Goal: Transaction & Acquisition: Purchase product/service

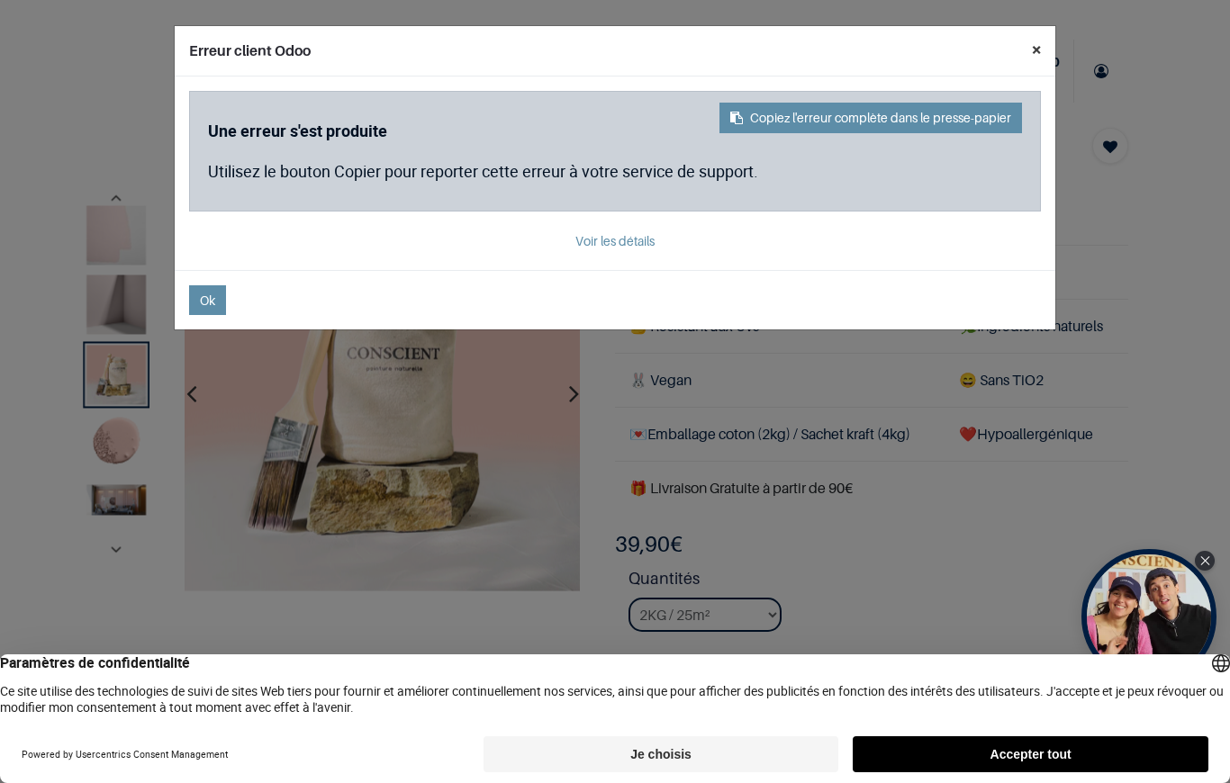
click at [1042, 59] on button "×" at bounding box center [1036, 49] width 38 height 47
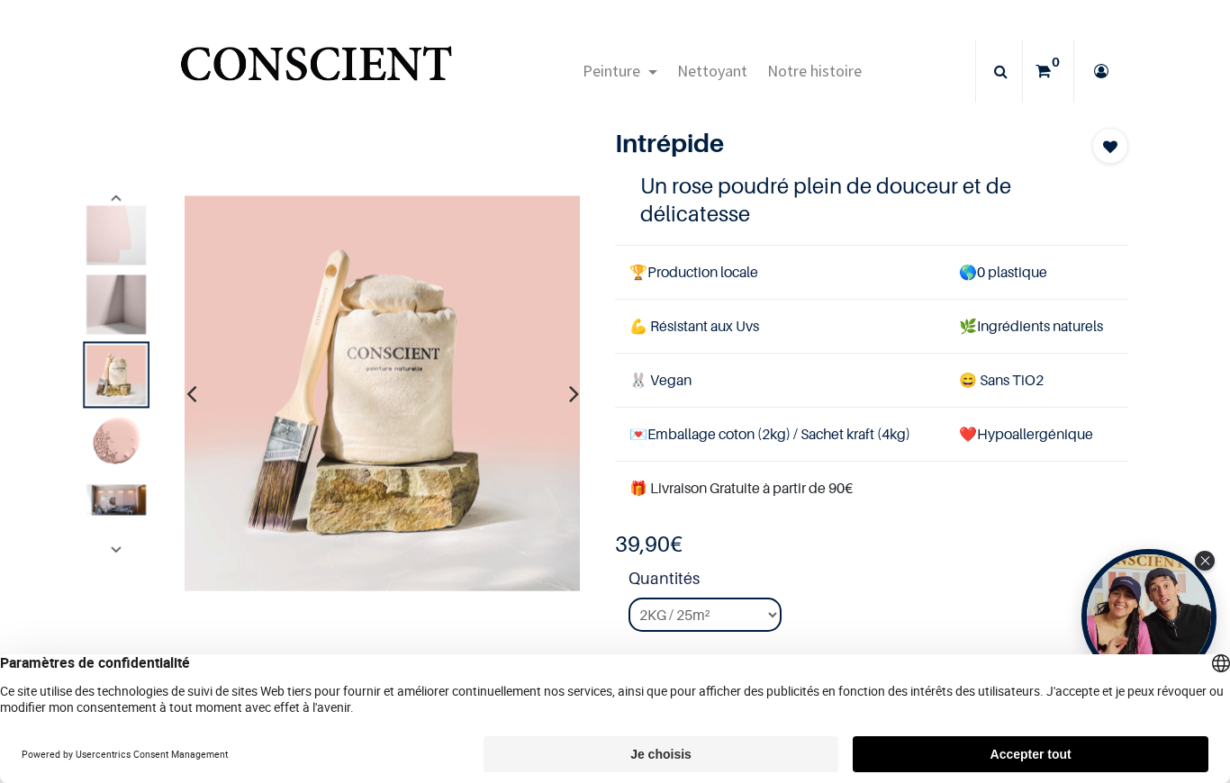
click at [131, 493] on img at bounding box center [115, 499] width 59 height 31
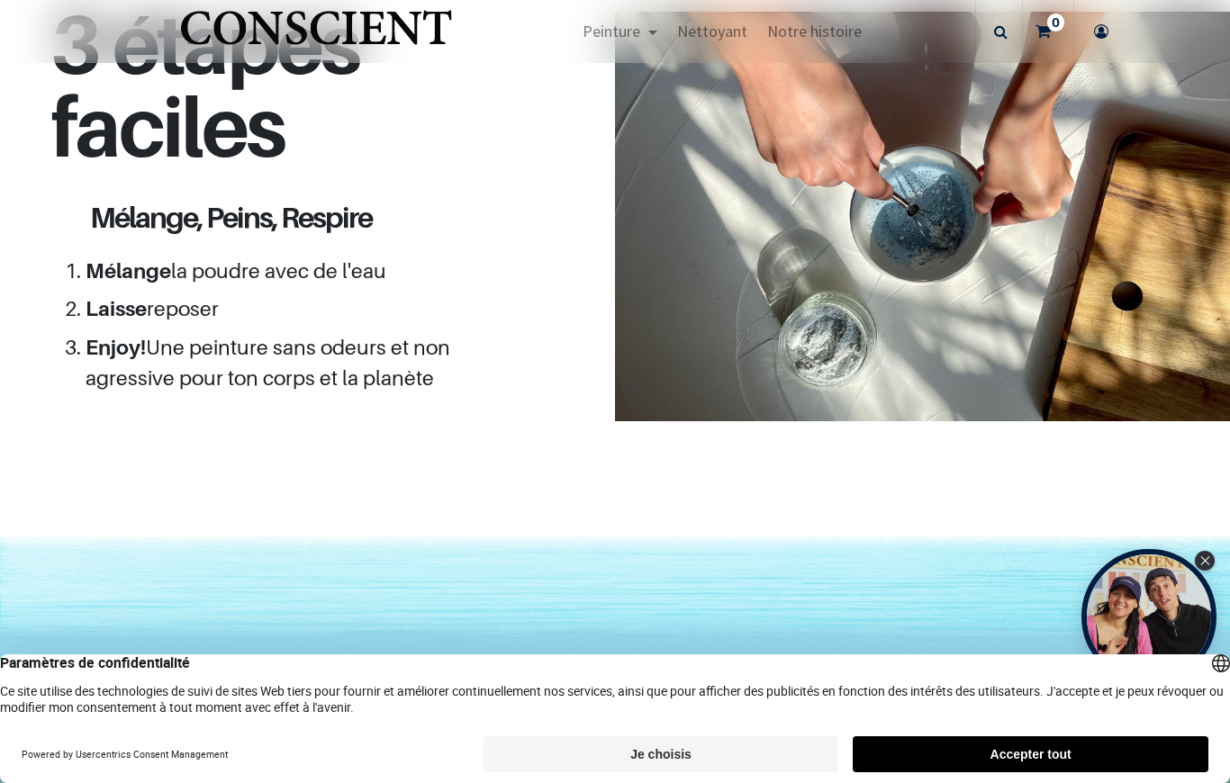
scroll to position [1601, 0]
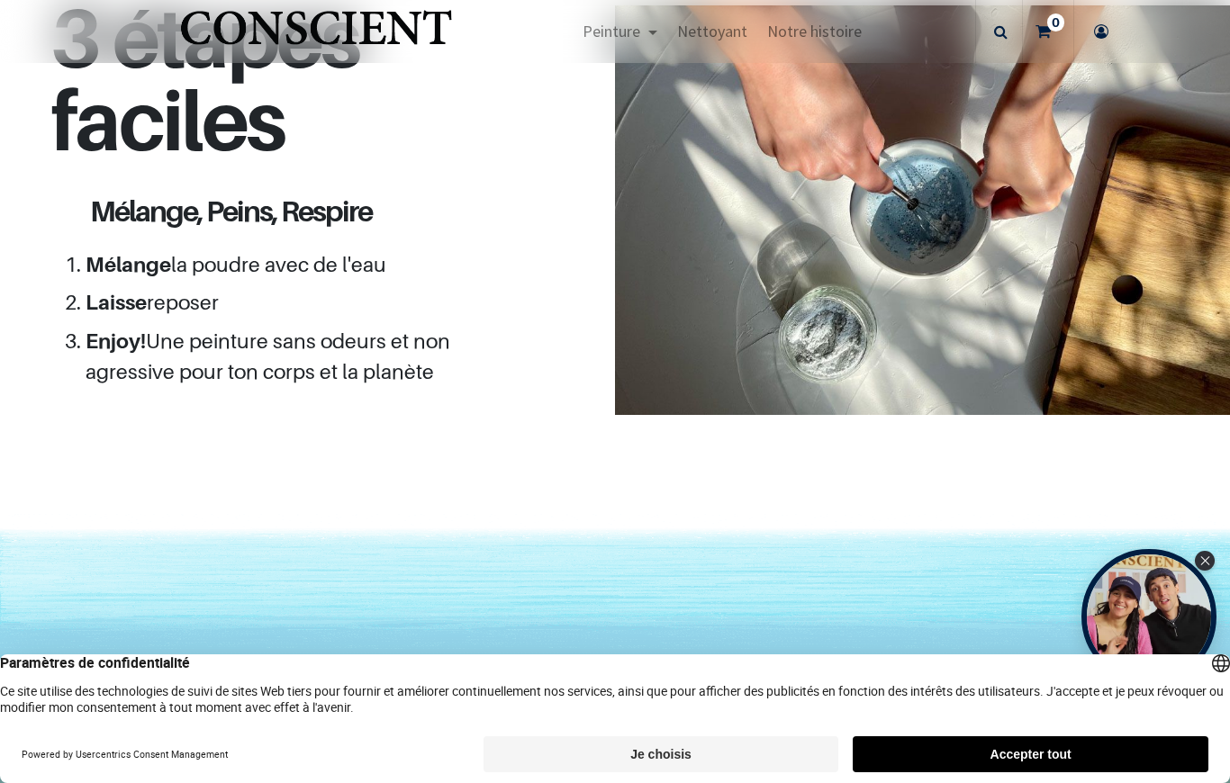
click at [1198, 568] on div "Close Tolstoy widget" at bounding box center [1205, 561] width 20 height 20
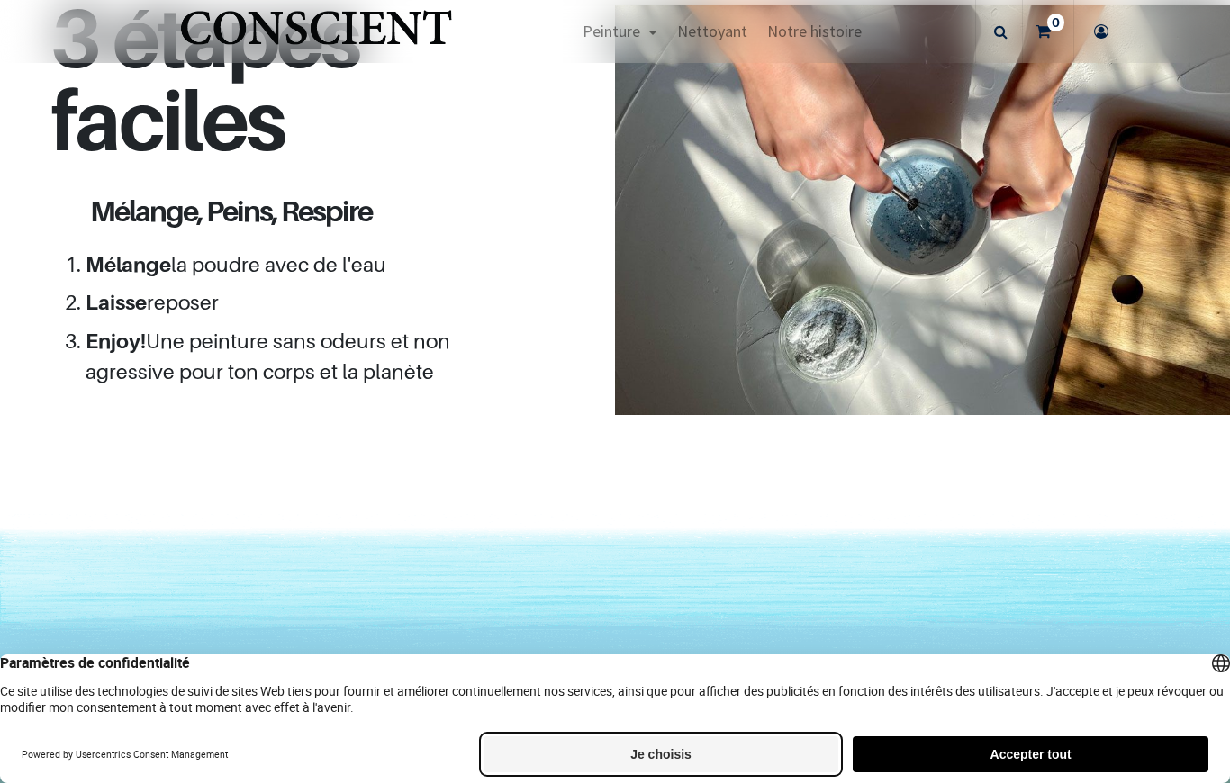
click at [759, 758] on button "Je choisis" at bounding box center [661, 754] width 356 height 36
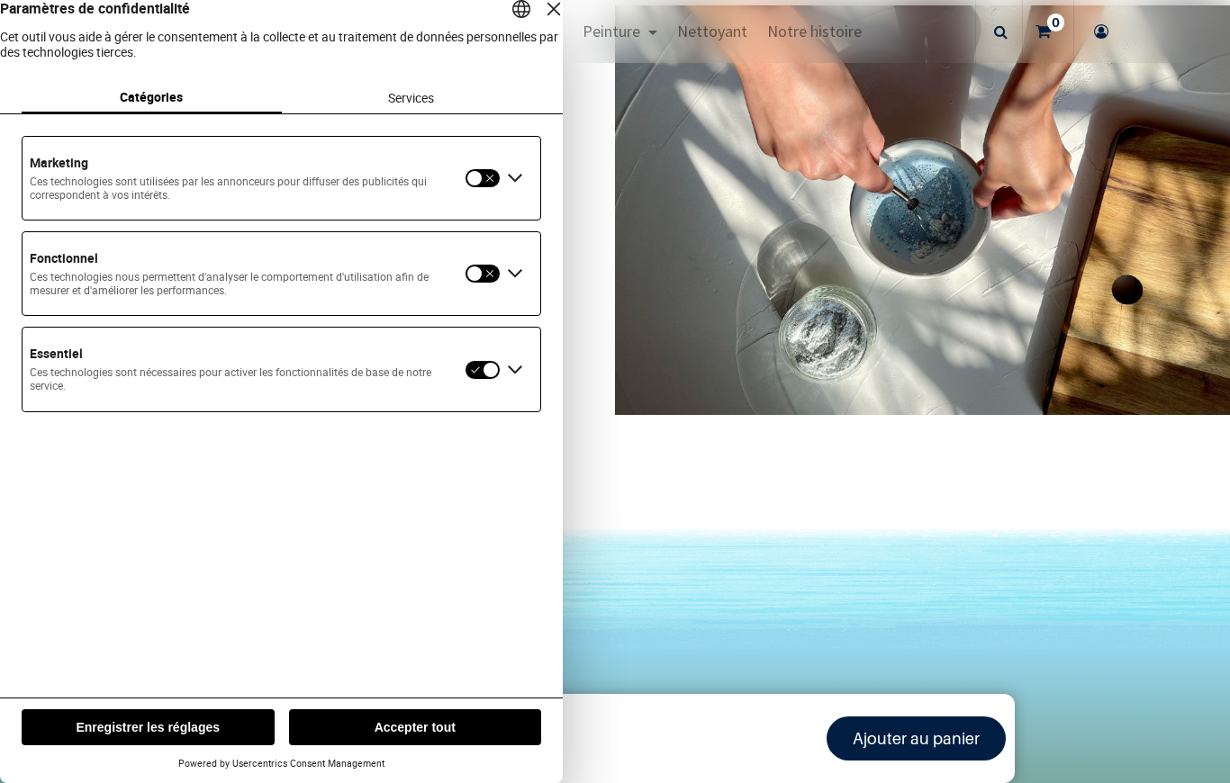
click at [474, 188] on button "button" at bounding box center [483, 178] width 36 height 20
click at [483, 188] on button "button" at bounding box center [483, 178] width 36 height 20
click at [504, 384] on div "Étendre Essentiel" at bounding box center [515, 370] width 29 height 29
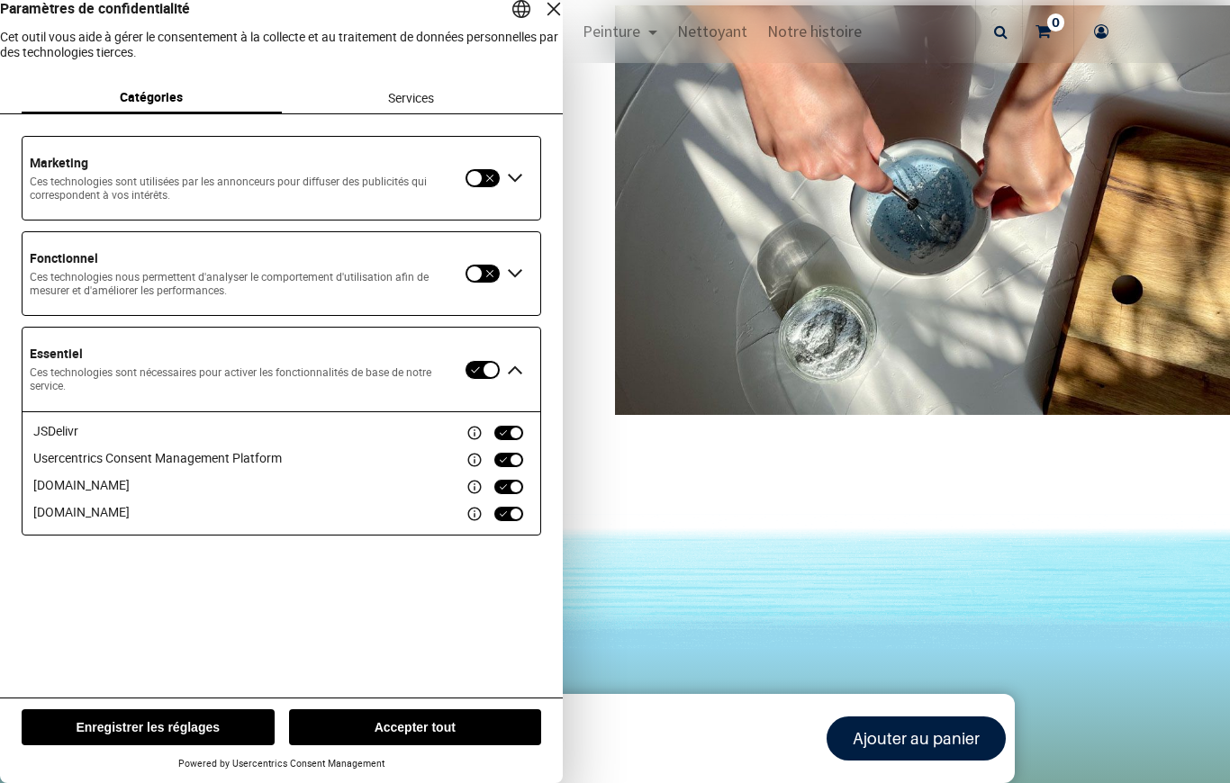
click at [519, 535] on div "JSDelivr Usercentrics Consent Management Platform cloudfront.net gstatic.com" at bounding box center [282, 472] width 518 height 123
click at [236, 715] on button "Enregistrer les réglages" at bounding box center [148, 727] width 253 height 36
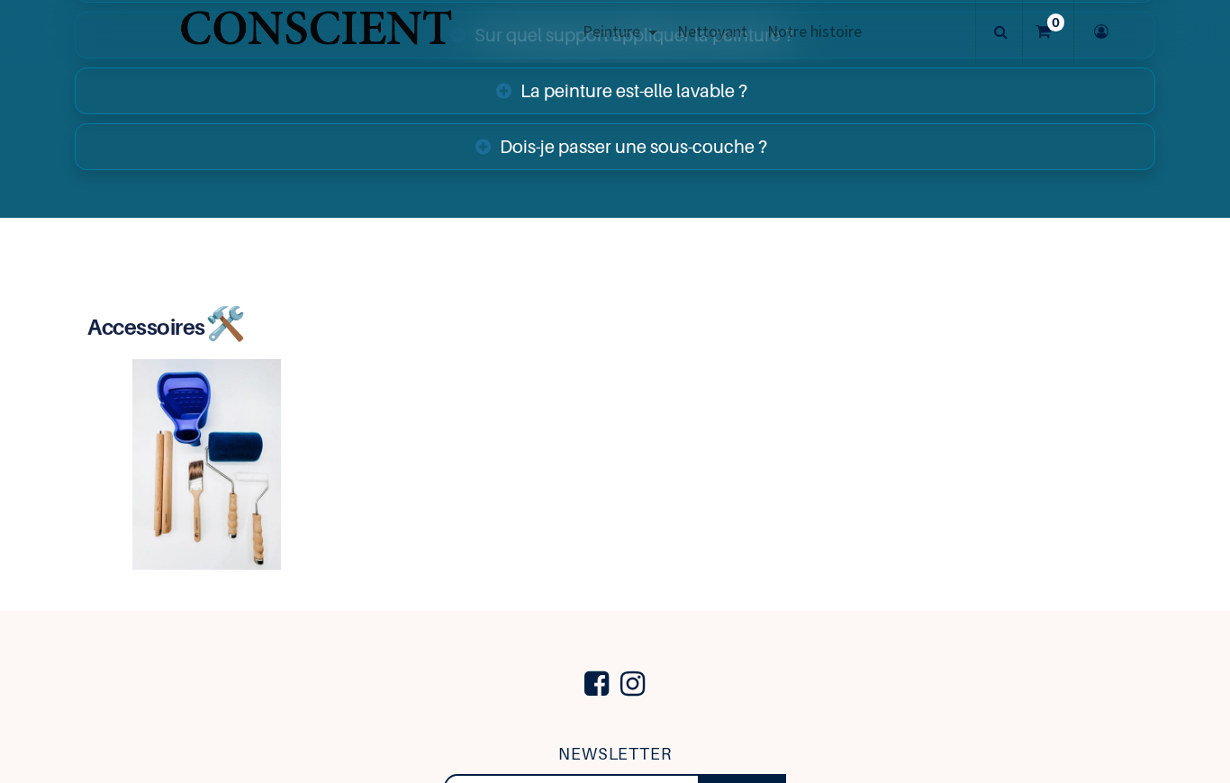
scroll to position [3182, 0]
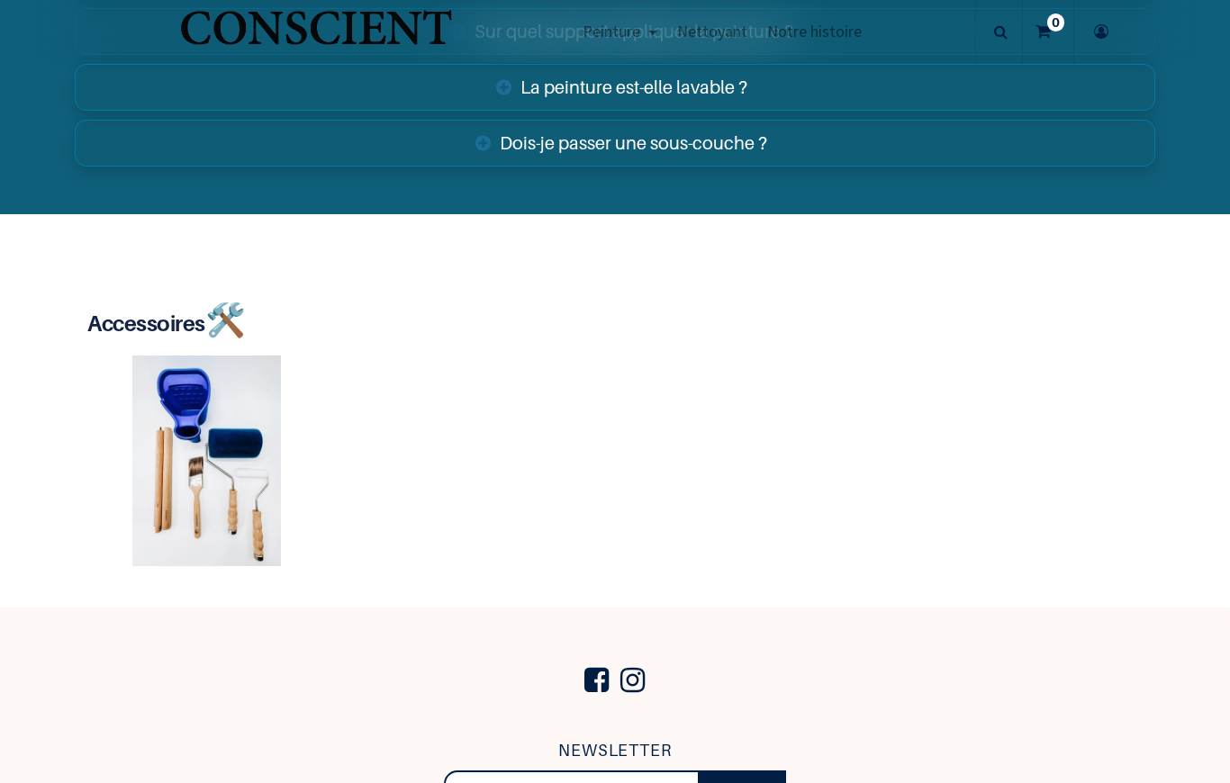
click at [246, 496] on img at bounding box center [206, 461] width 250 height 211
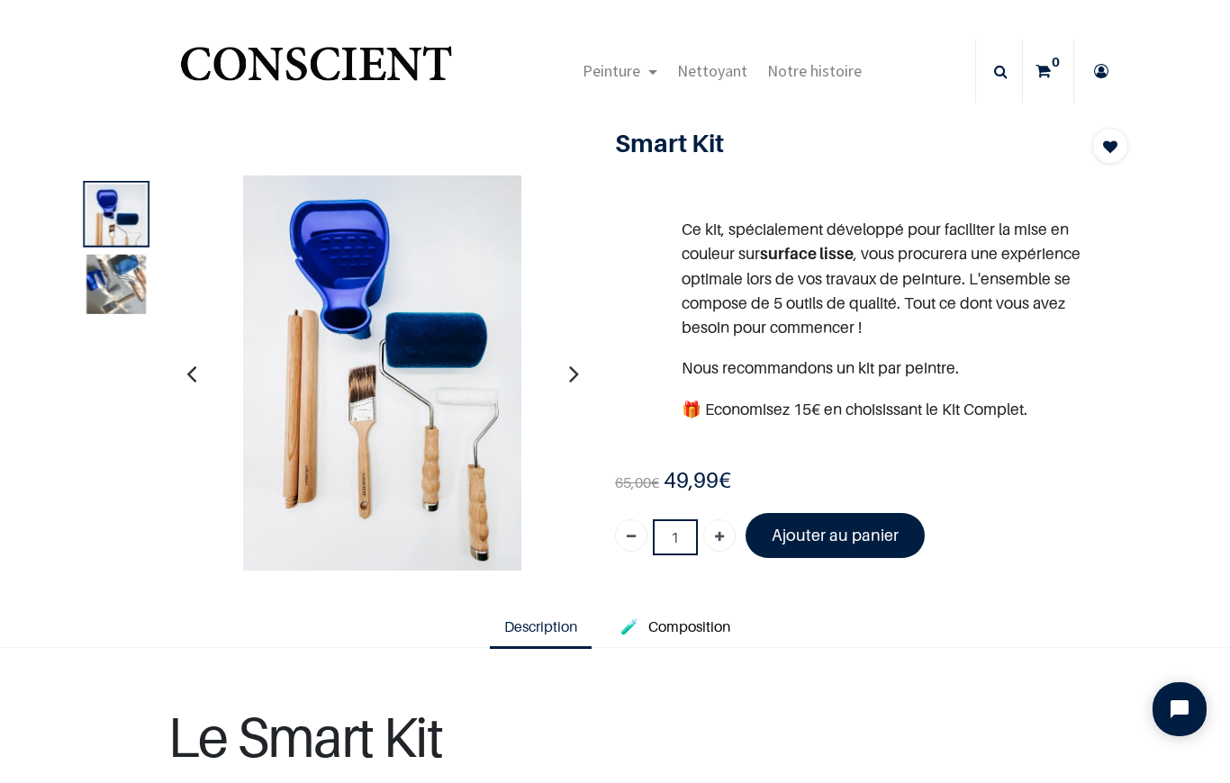
click at [561, 377] on button "button" at bounding box center [574, 372] width 28 height 67
click at [471, 523] on img at bounding box center [381, 374] width 279 height 396
click at [375, 278] on img at bounding box center [381, 374] width 279 height 396
click at [115, 288] on img at bounding box center [115, 283] width 59 height 59
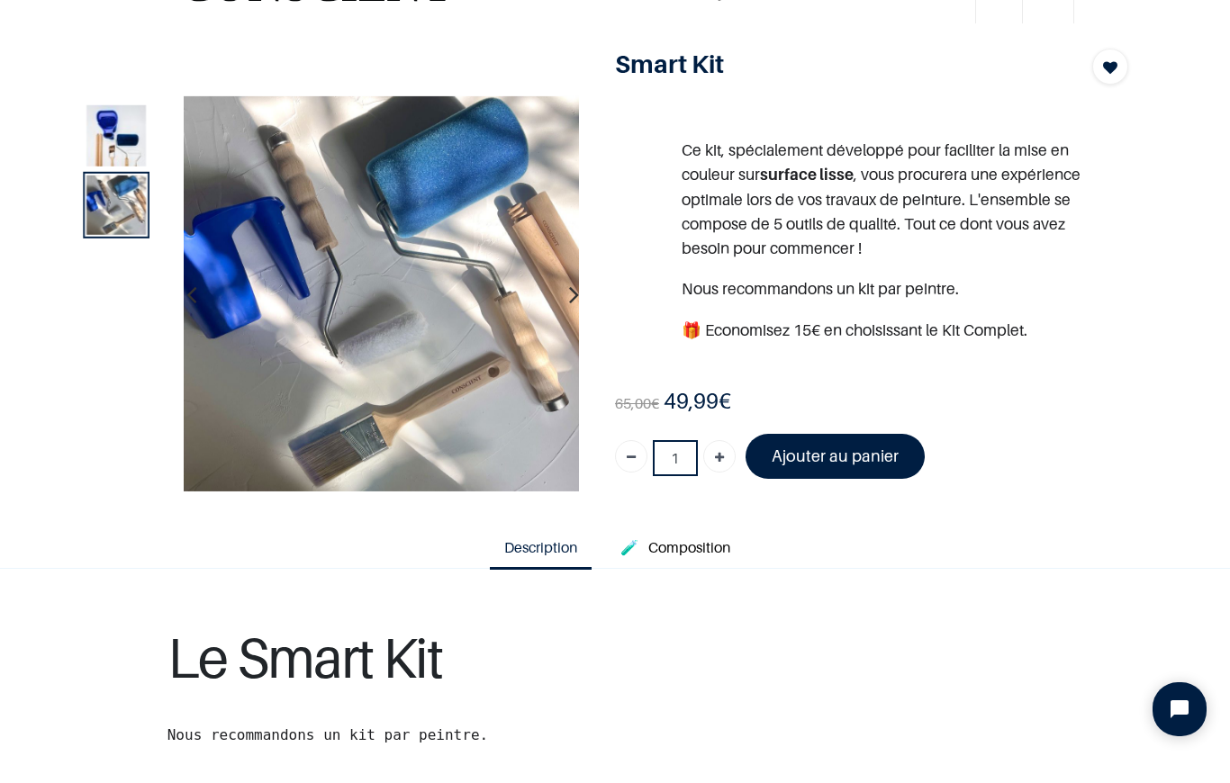
scroll to position [26, 0]
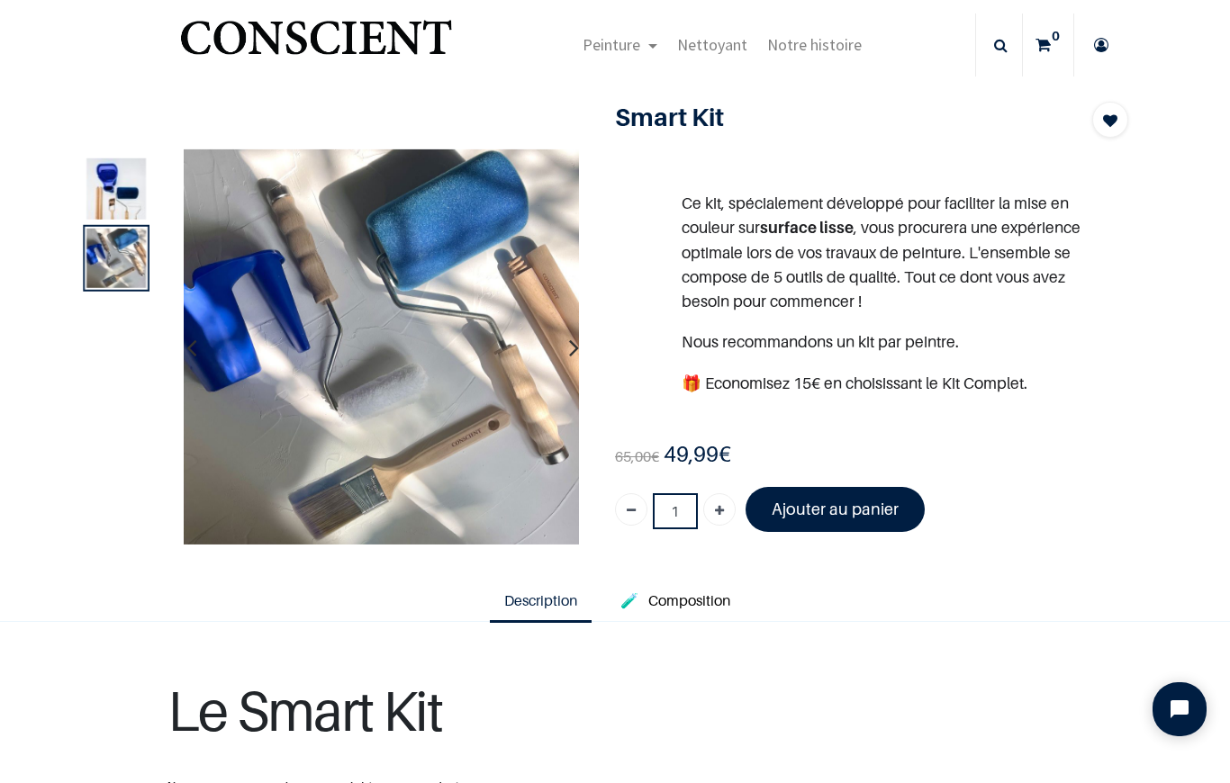
click at [657, 600] on span "Composition" at bounding box center [689, 600] width 82 height 18
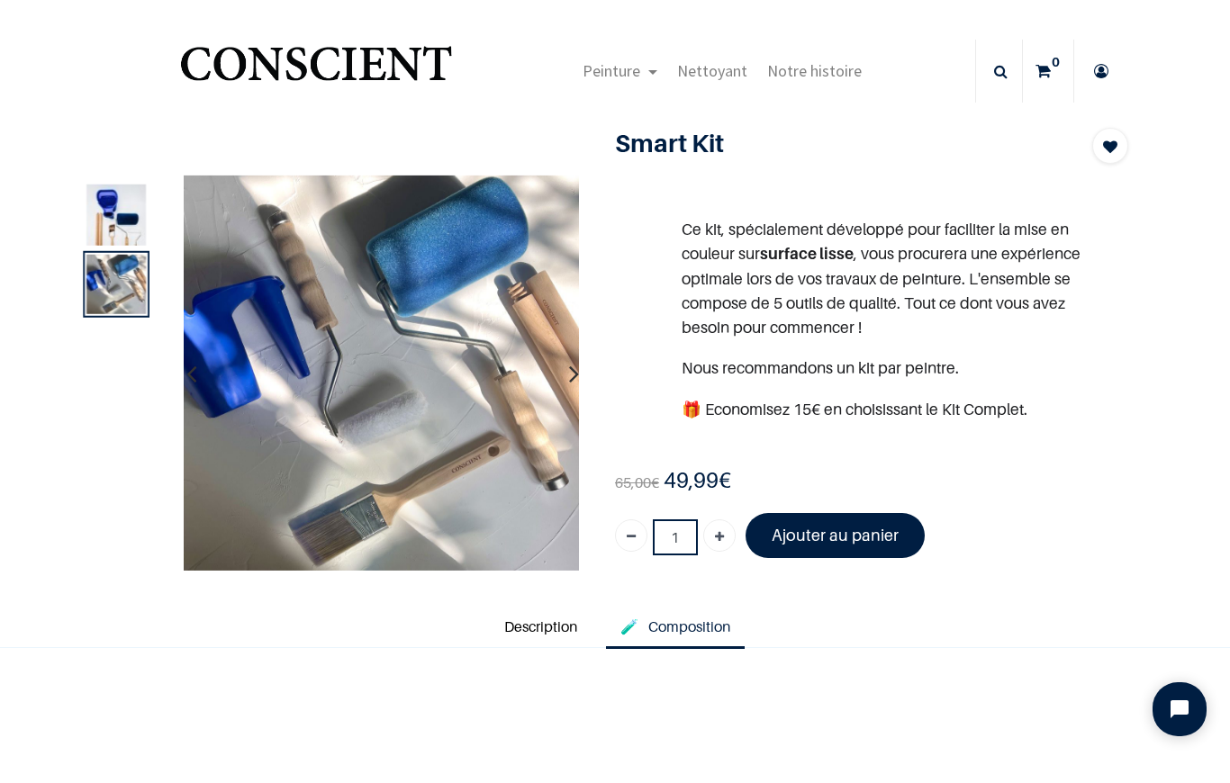
click at [794, 78] on span "Notre histoire" at bounding box center [814, 70] width 95 height 21
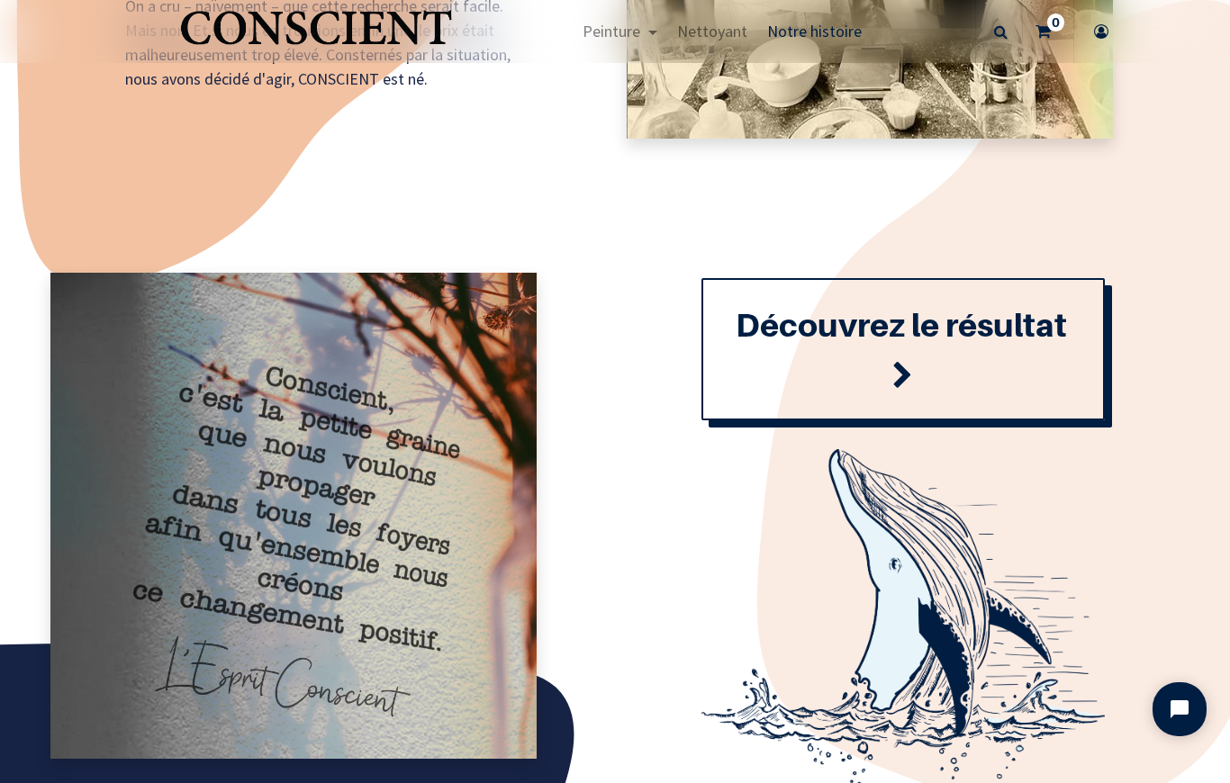
scroll to position [1821, 0]
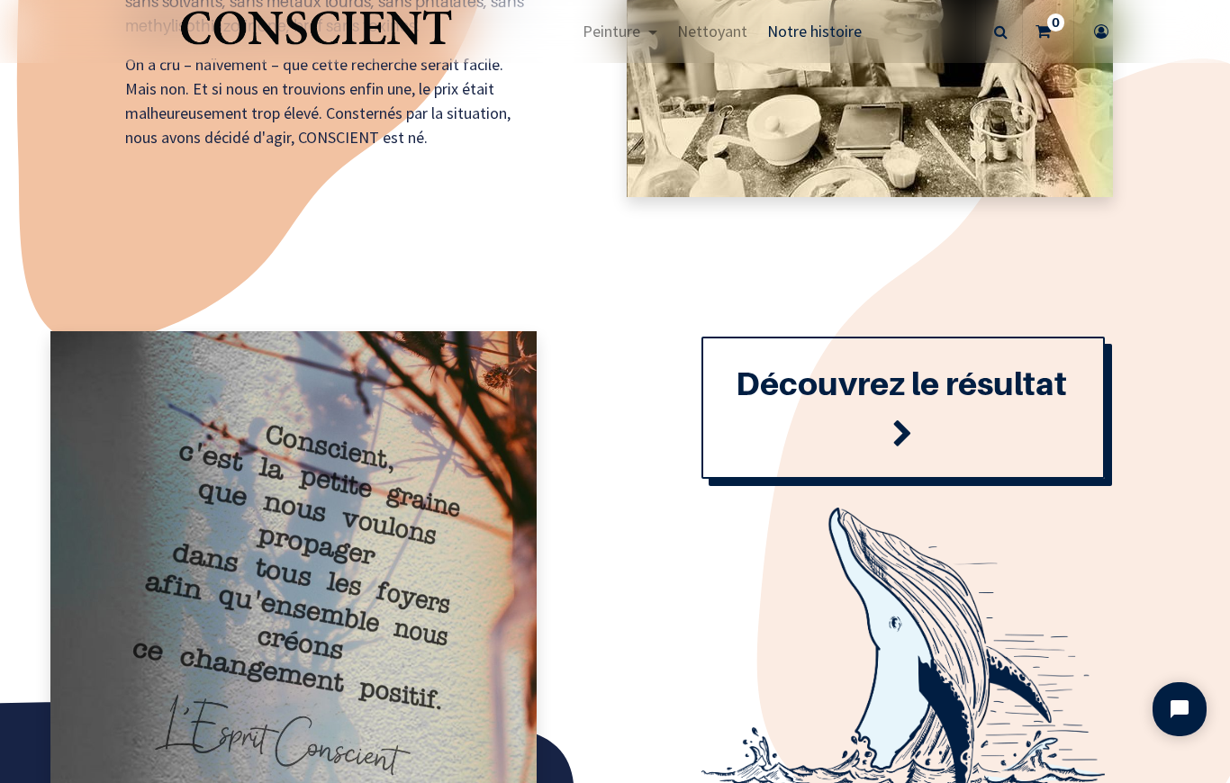
click at [931, 402] on link "Découvrez le résultat" at bounding box center [902, 408] width 403 height 142
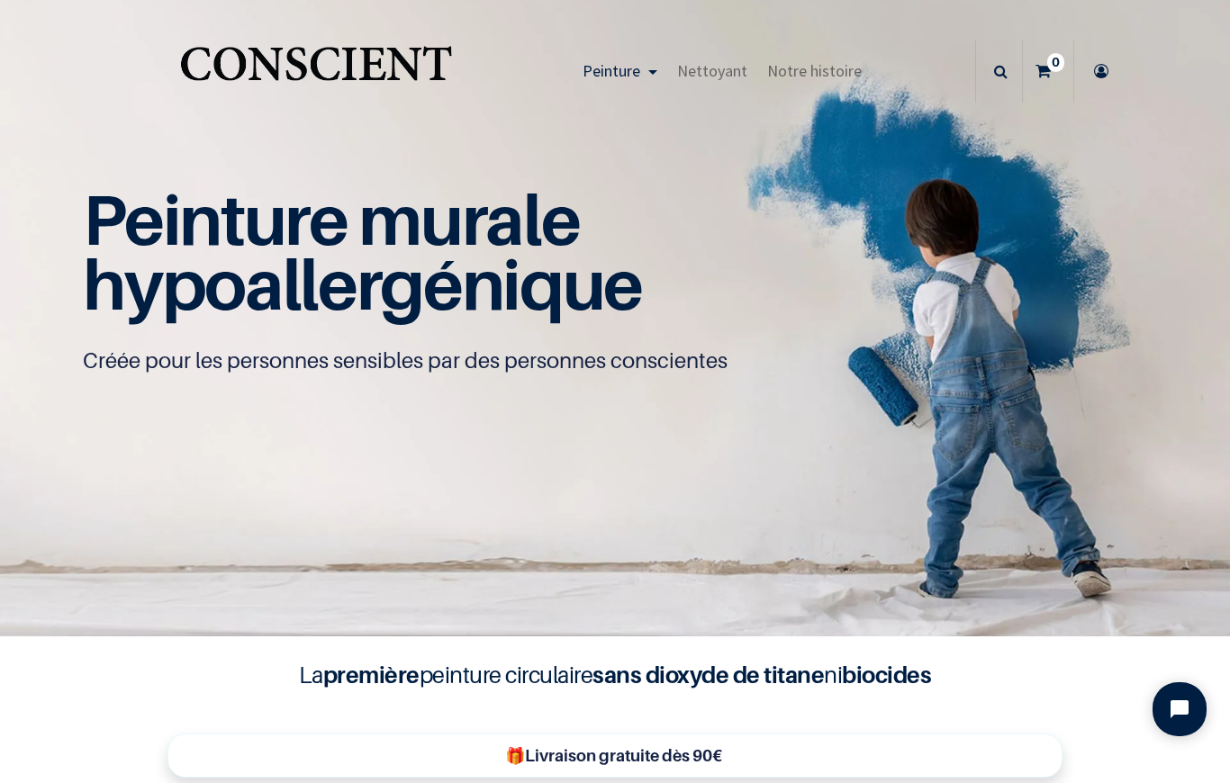
scroll to position [1, 0]
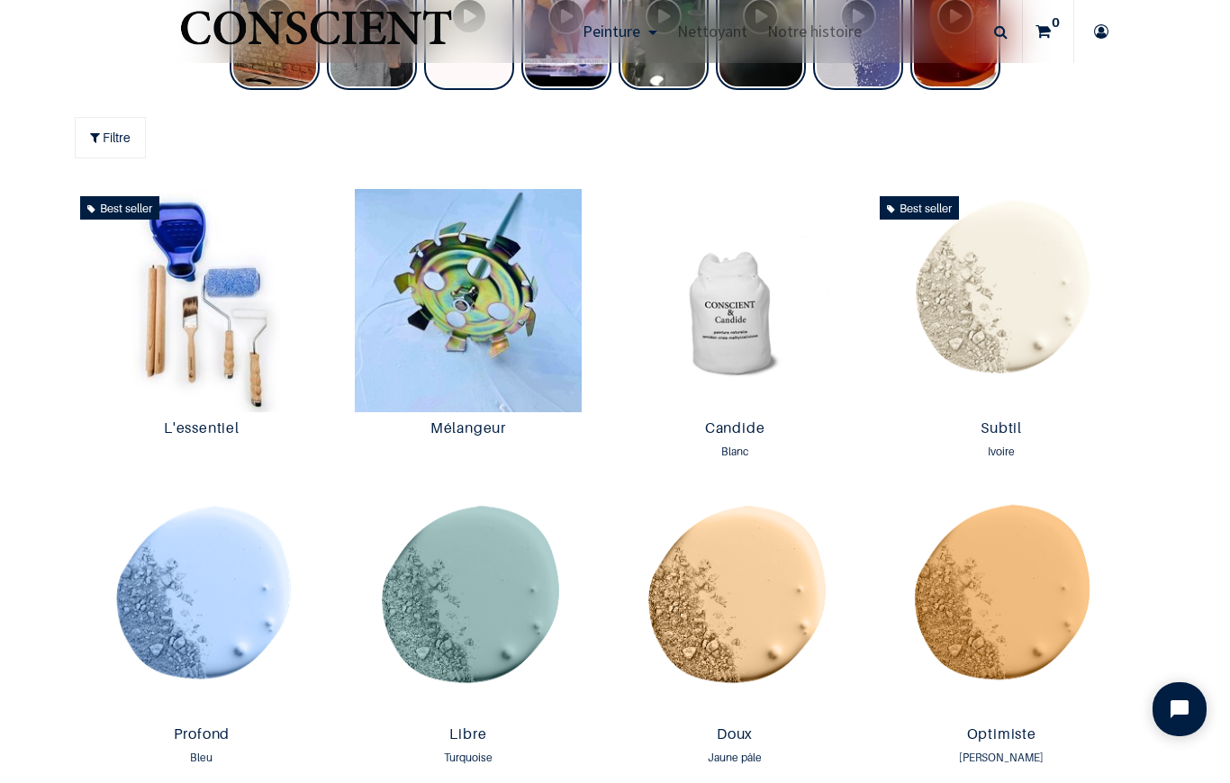
scroll to position [906, 0]
click at [507, 375] on img at bounding box center [467, 299] width 257 height 223
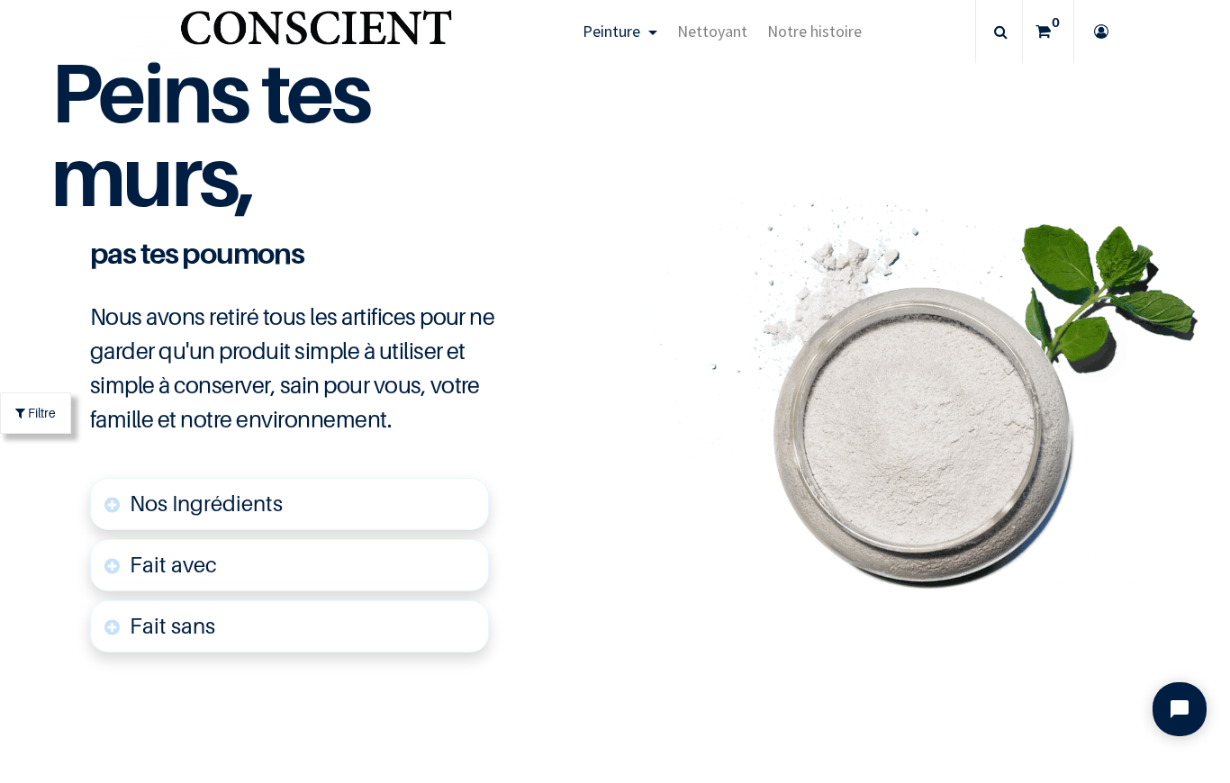
scroll to position [4166, 0]
click at [413, 510] on link "Nos Ingrédients" at bounding box center [289, 503] width 399 height 52
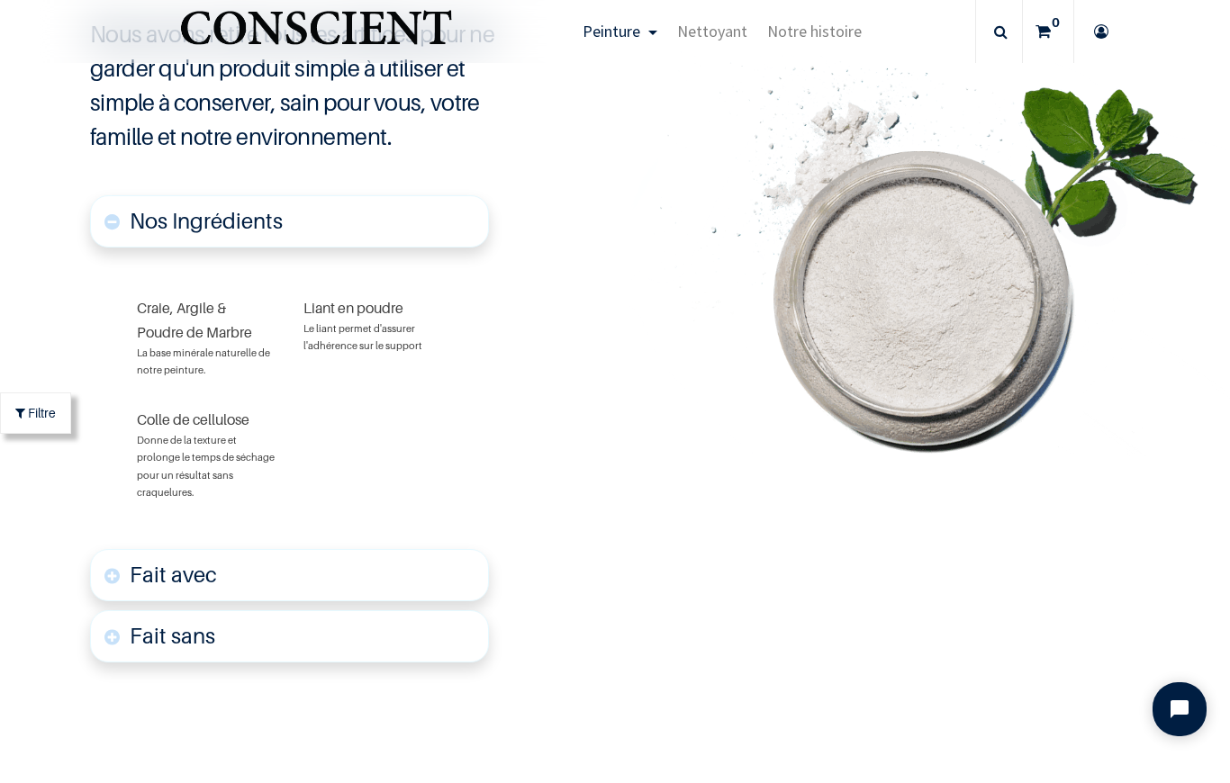
scroll to position [4452, 0]
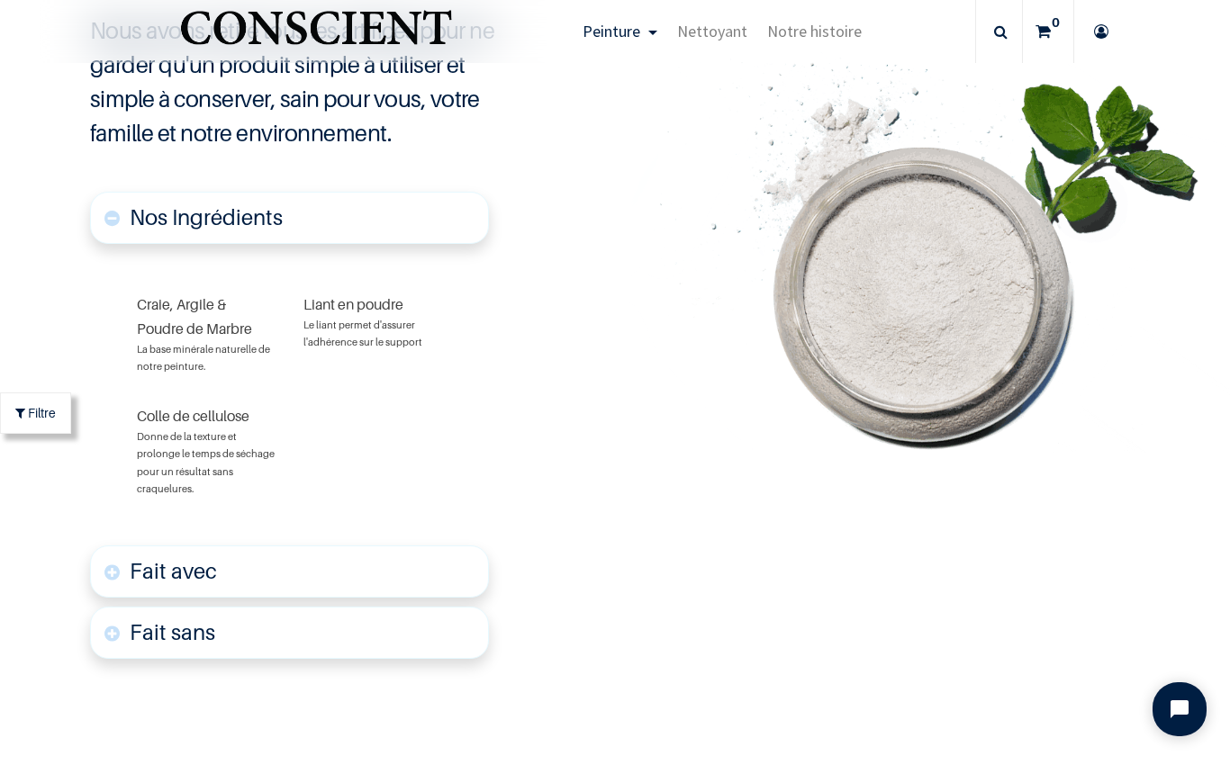
click at [429, 569] on link "Fait avec" at bounding box center [289, 572] width 399 height 52
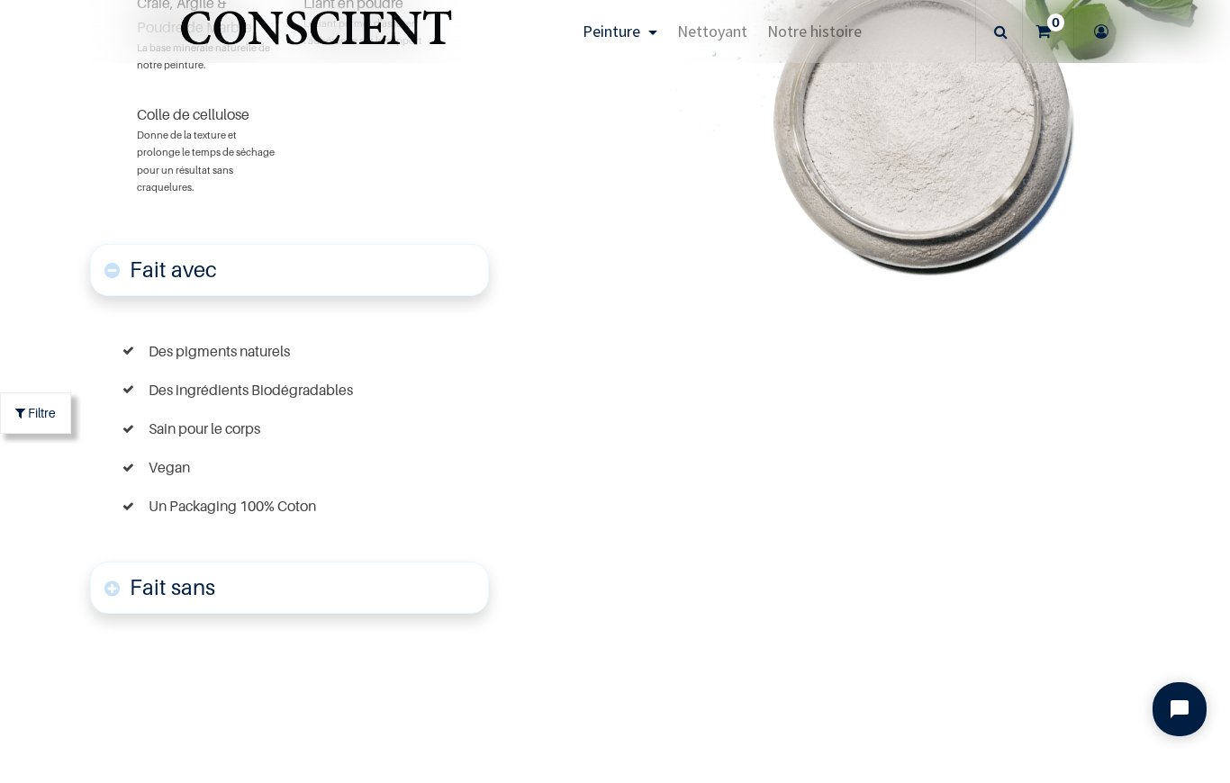
scroll to position [4755, 0]
click at [430, 605] on link "Fait sans" at bounding box center [289, 586] width 399 height 52
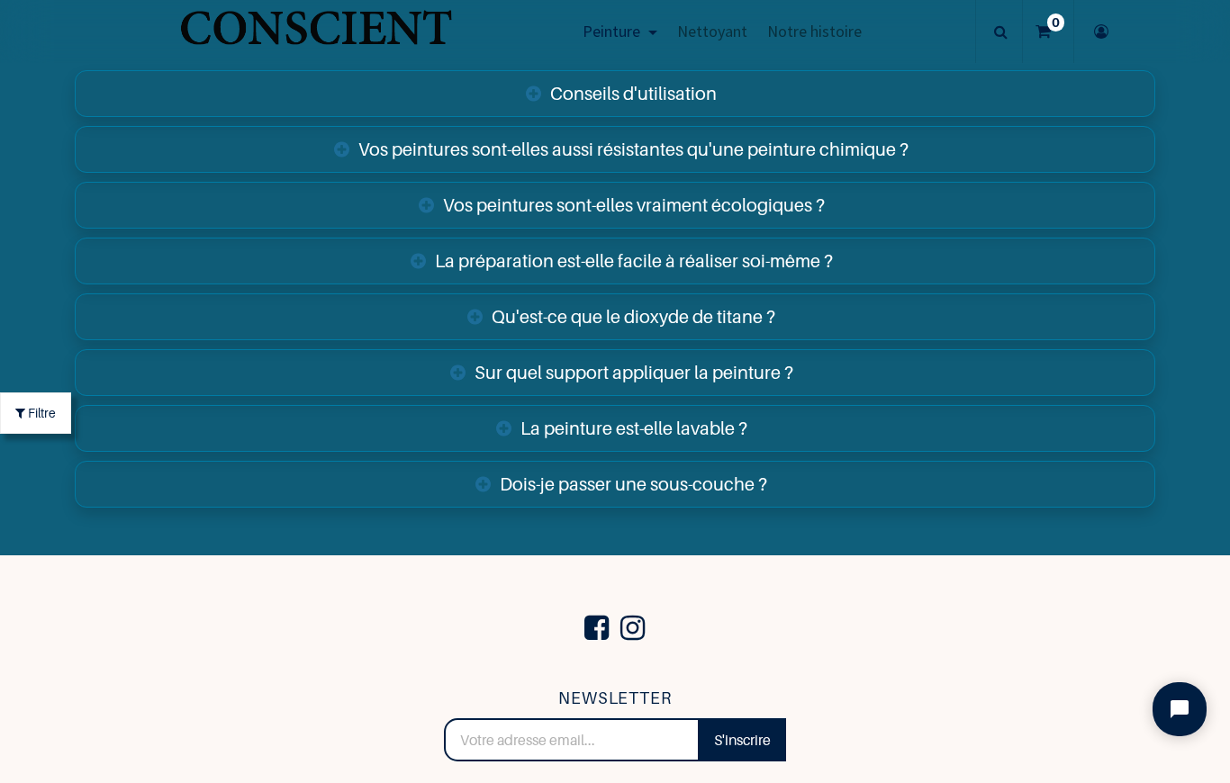
scroll to position [7160, 0]
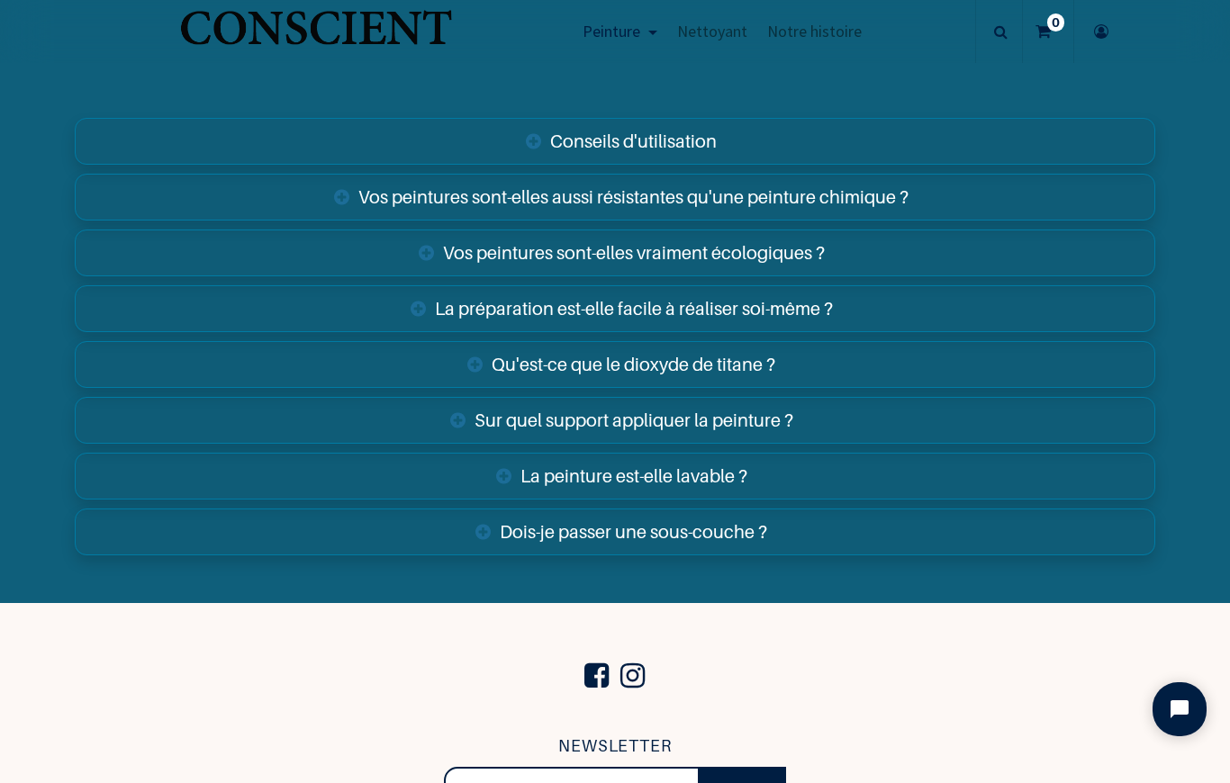
click at [964, 270] on link "Vos peintures sont-elles vraiment écologiques ?" at bounding box center [614, 253] width 1079 height 47
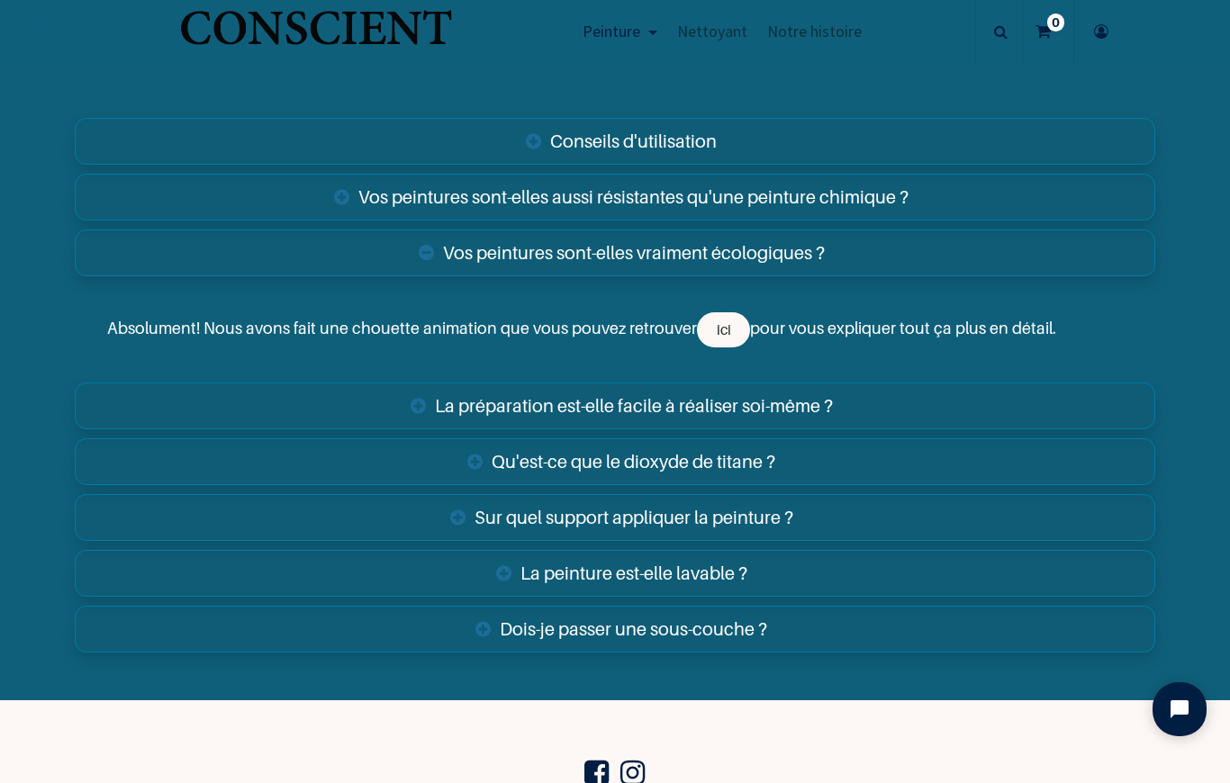
click at [888, 420] on link "La préparation est-elle facile à réaliser soi-même ?" at bounding box center [614, 406] width 1079 height 47
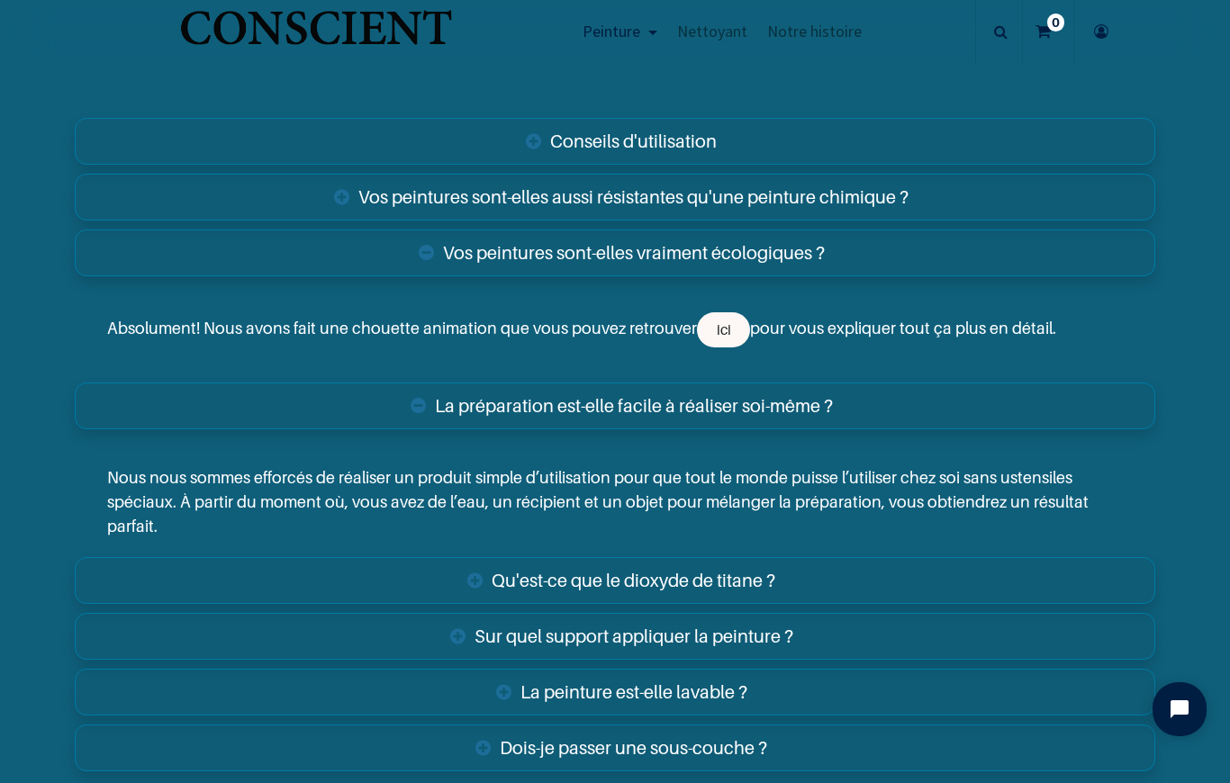
click at [842, 648] on link "Sur quel support appliquer la peinture ?" at bounding box center [614, 636] width 1079 height 47
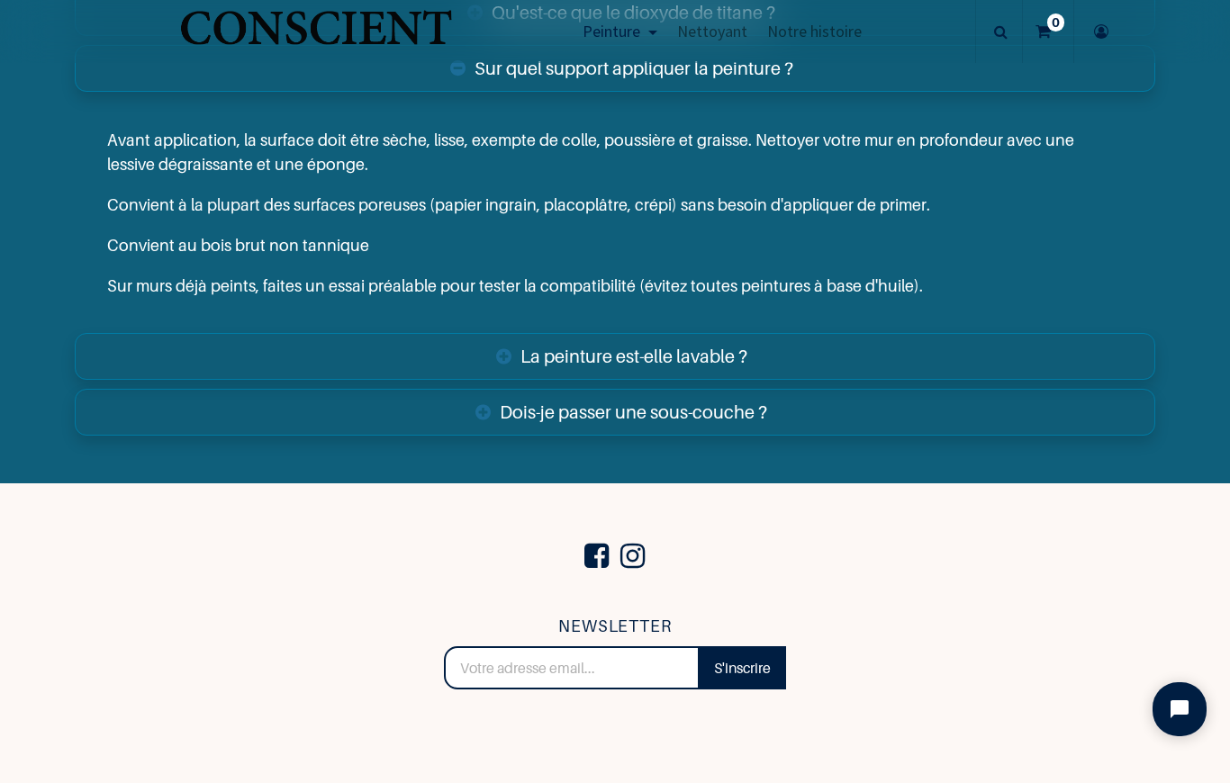
scroll to position [7723, 0]
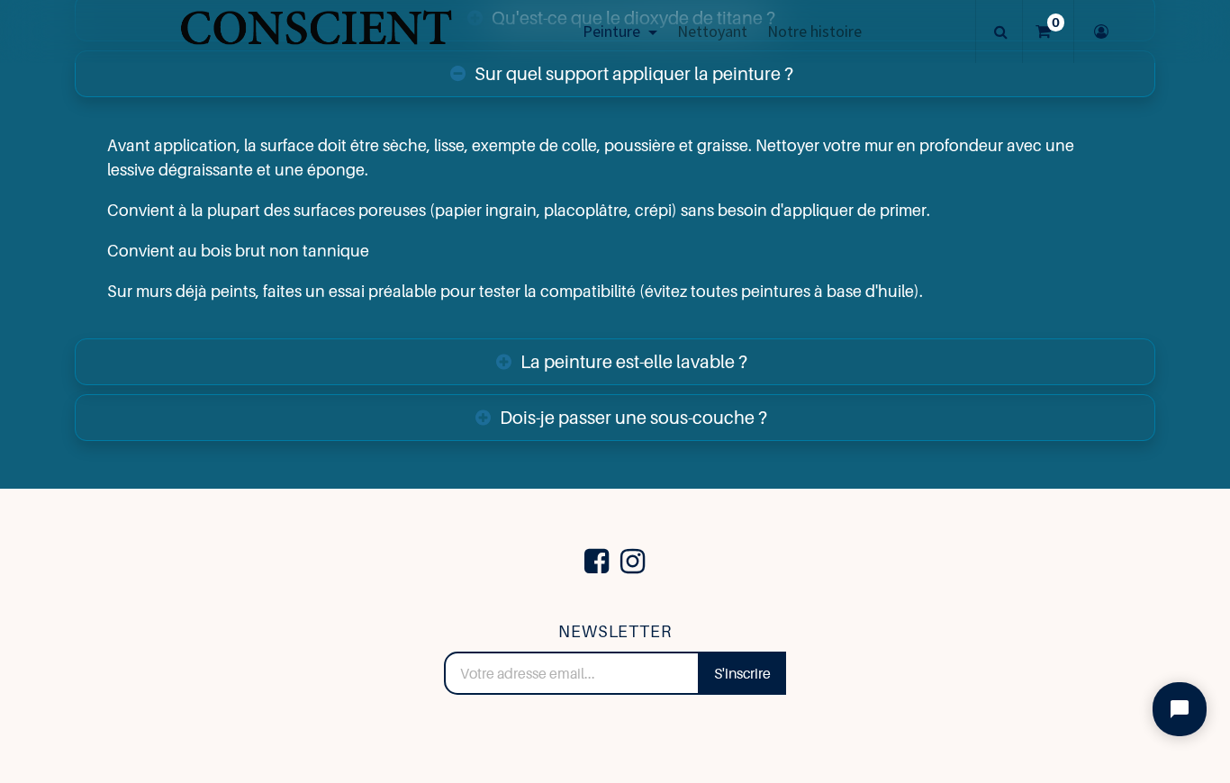
click at [828, 371] on link "La peinture est-elle lavable ?" at bounding box center [614, 362] width 1079 height 47
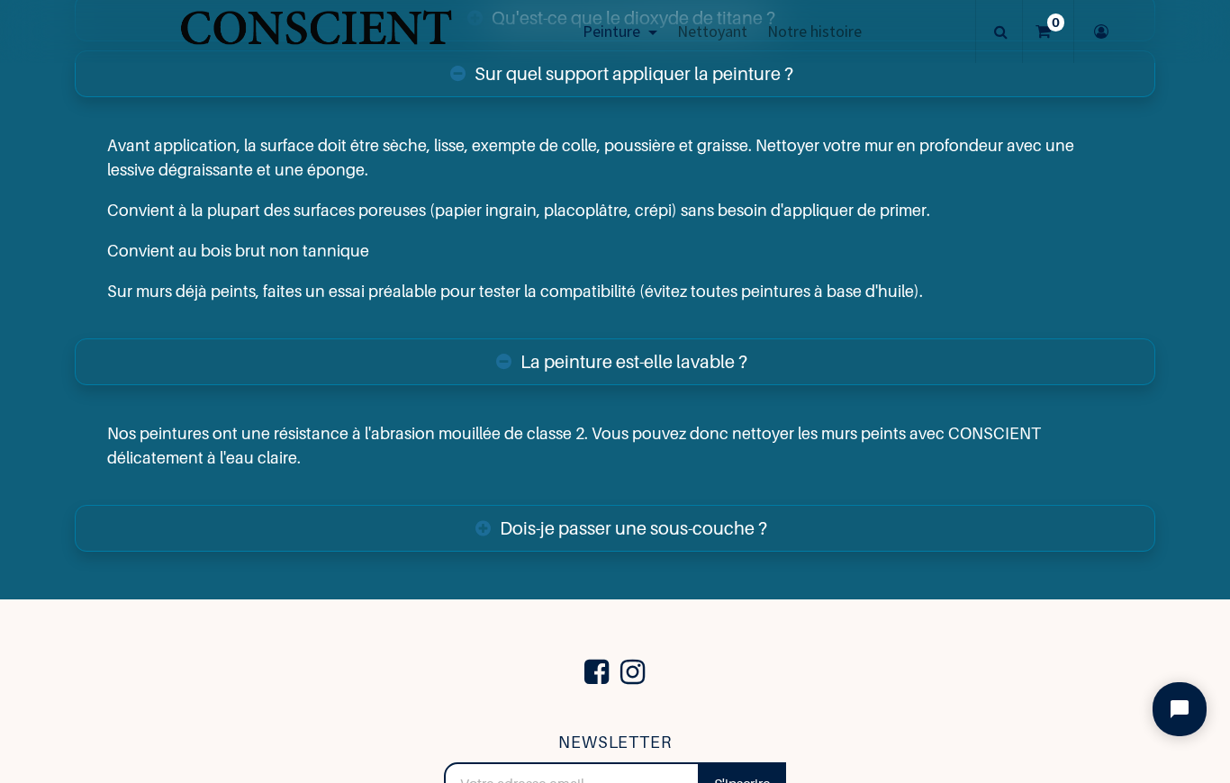
click at [738, 549] on link "Dois-je passer une sous-couche ?" at bounding box center [614, 528] width 1079 height 47
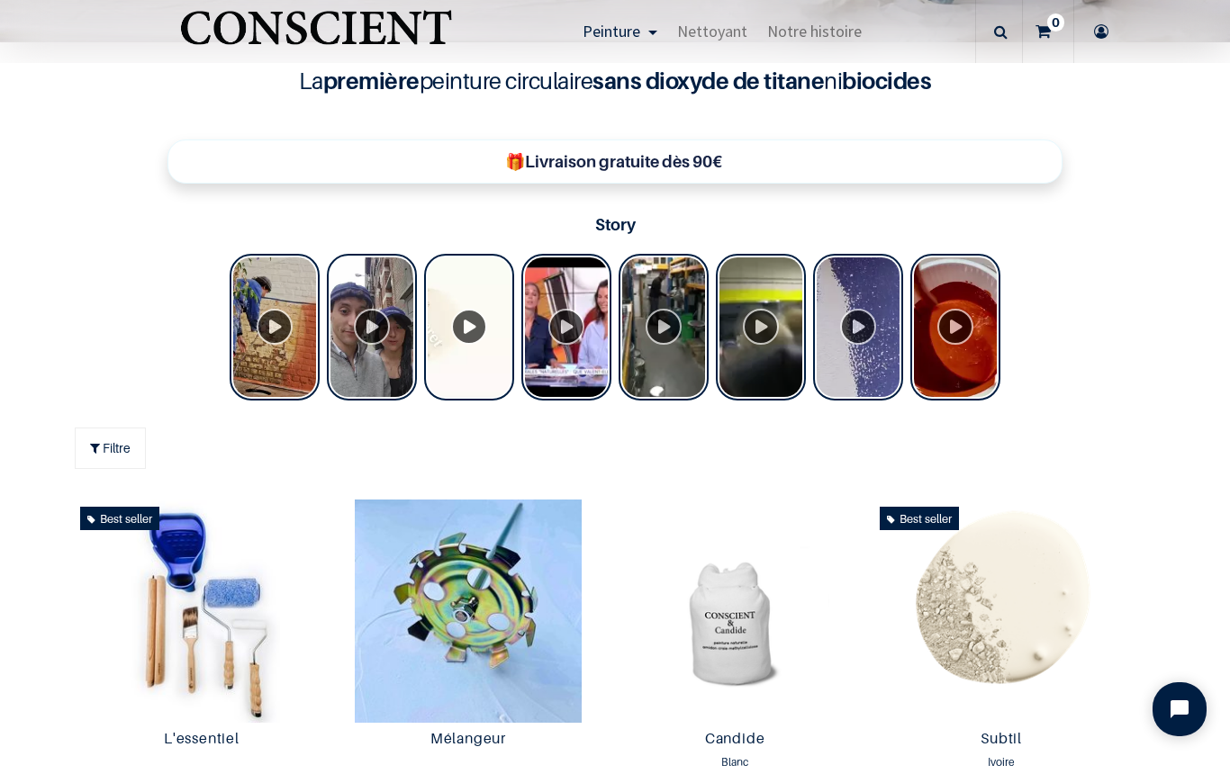
scroll to position [591, 0]
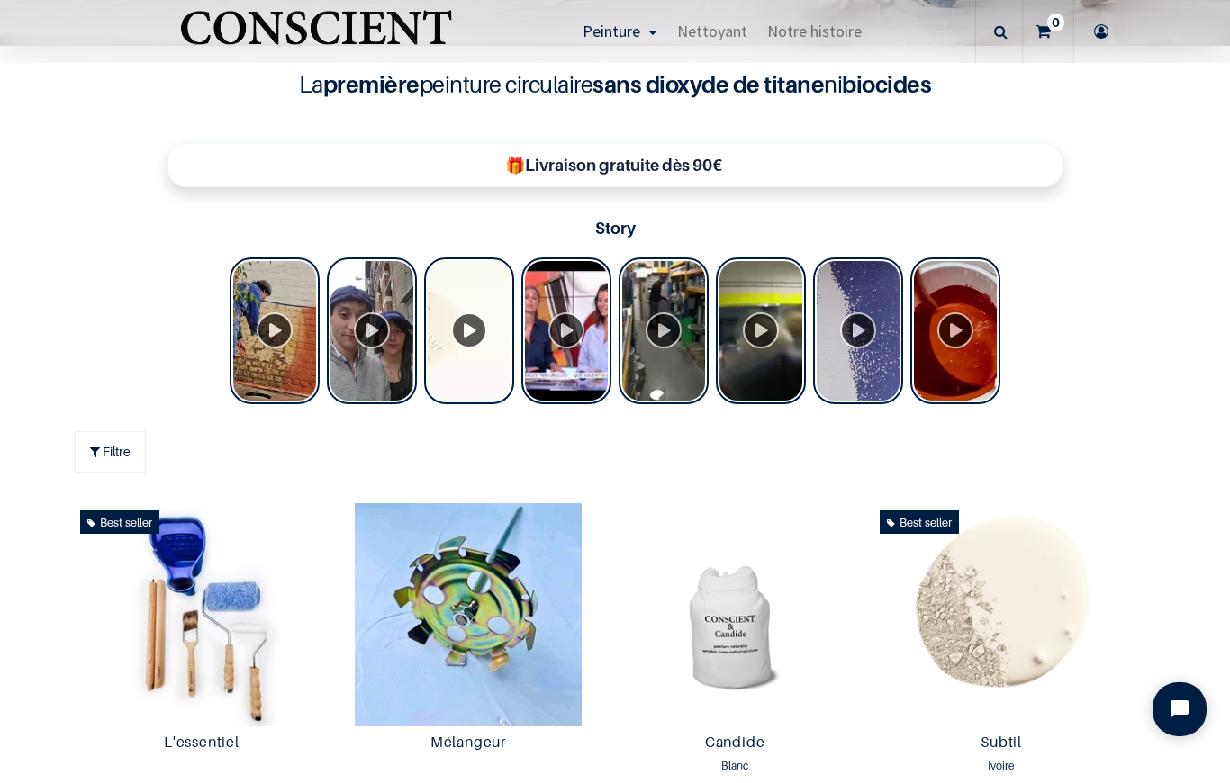
click at [287, 357] on div "Tolstoy Stories" at bounding box center [275, 330] width 90 height 147
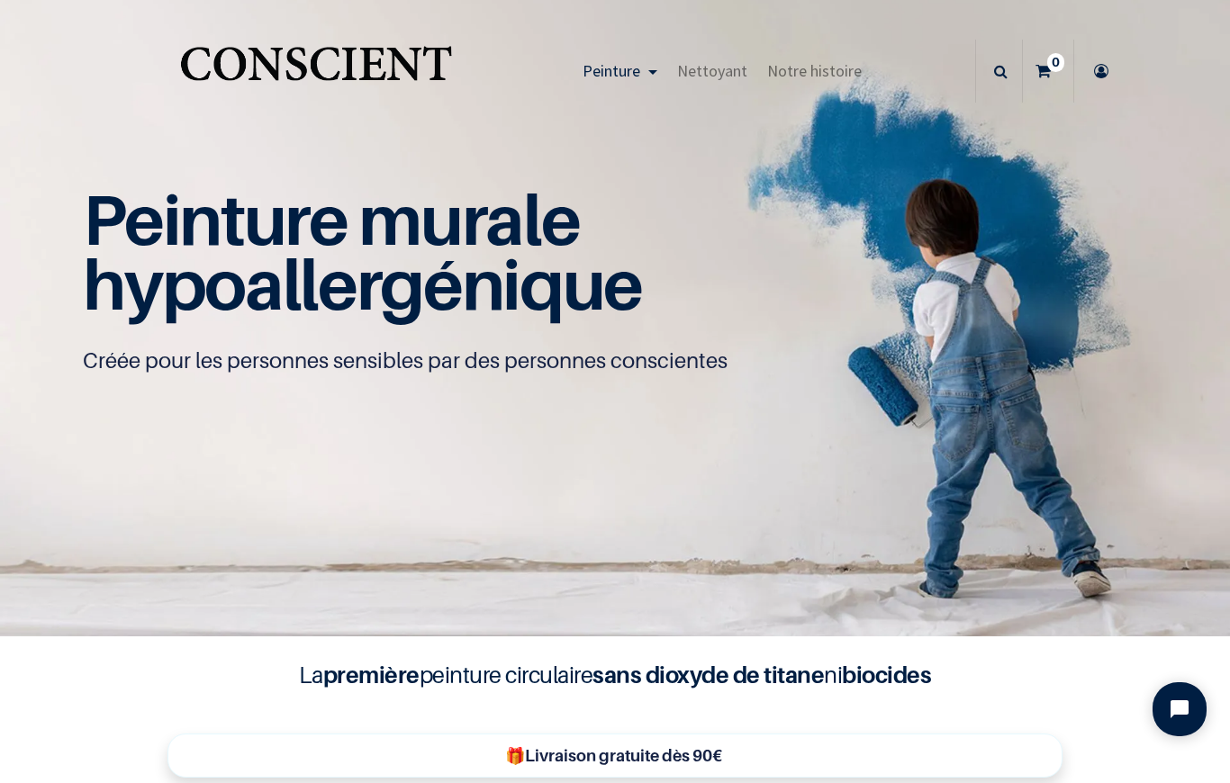
scroll to position [0, 0]
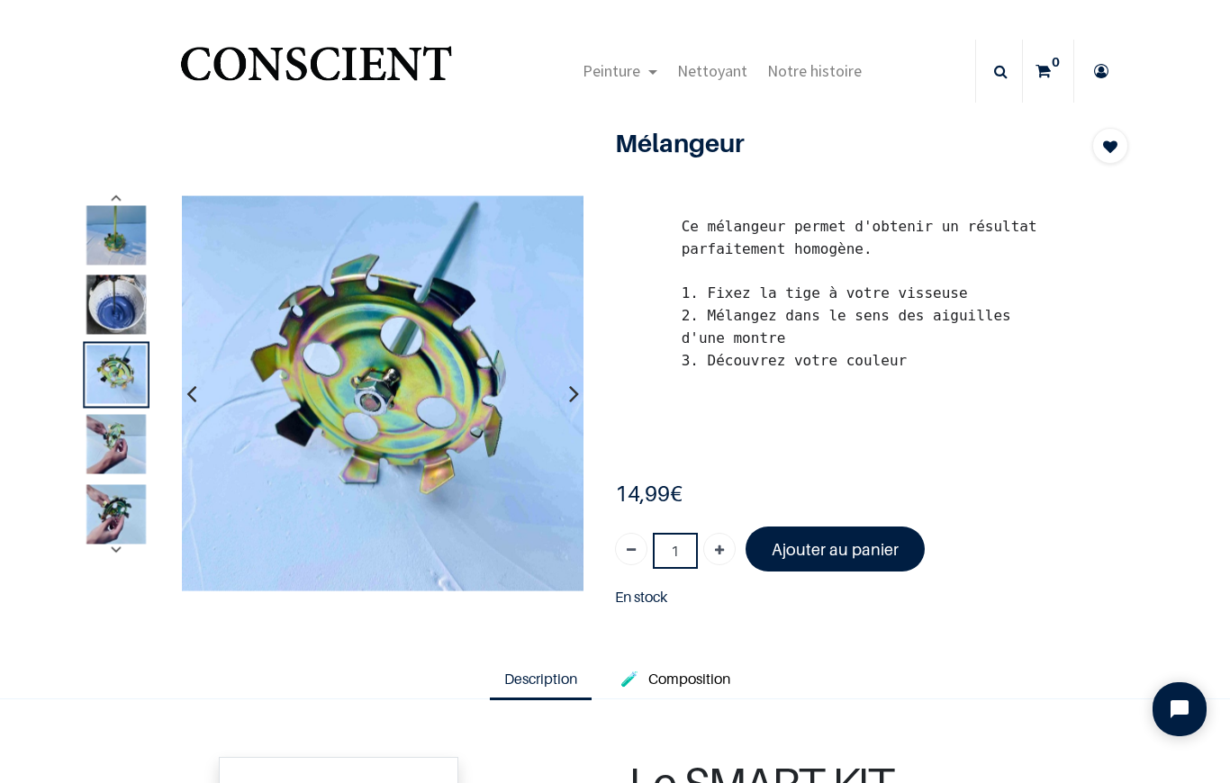
click at [127, 241] on img at bounding box center [115, 234] width 59 height 59
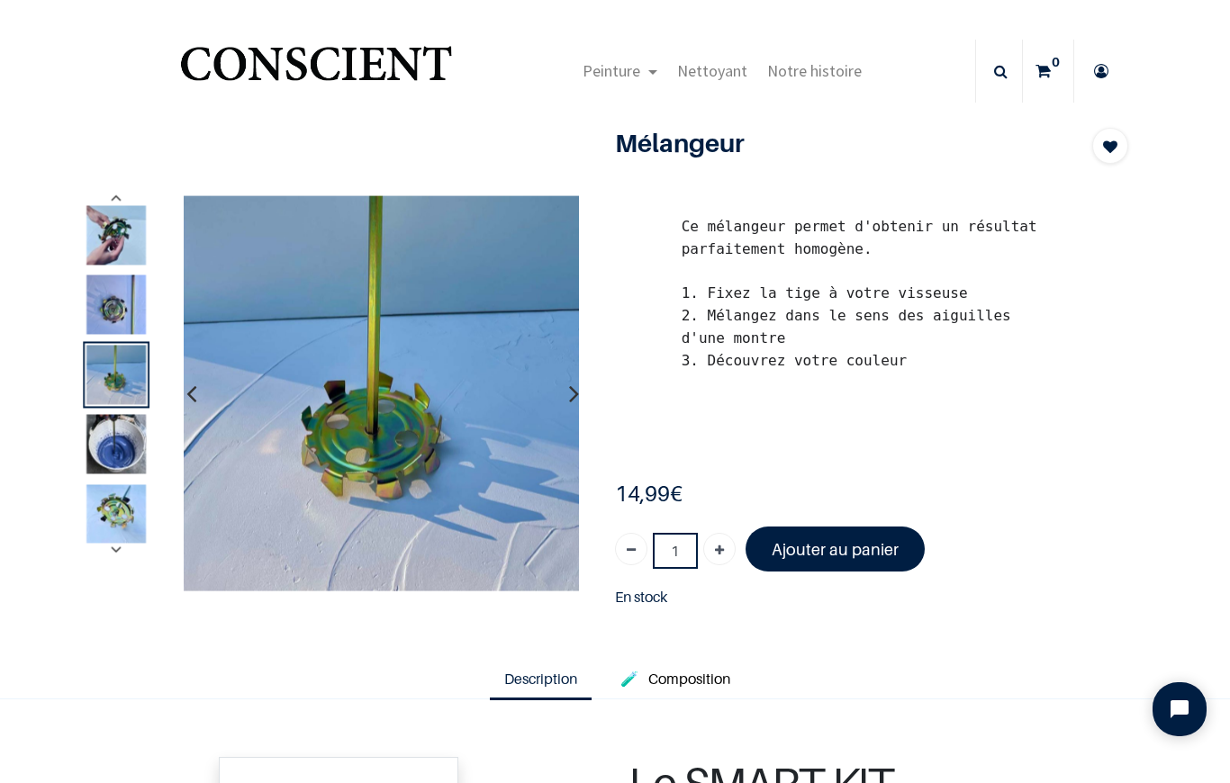
click at [135, 391] on img at bounding box center [115, 374] width 59 height 59
click at [125, 509] on img at bounding box center [115, 513] width 59 height 59
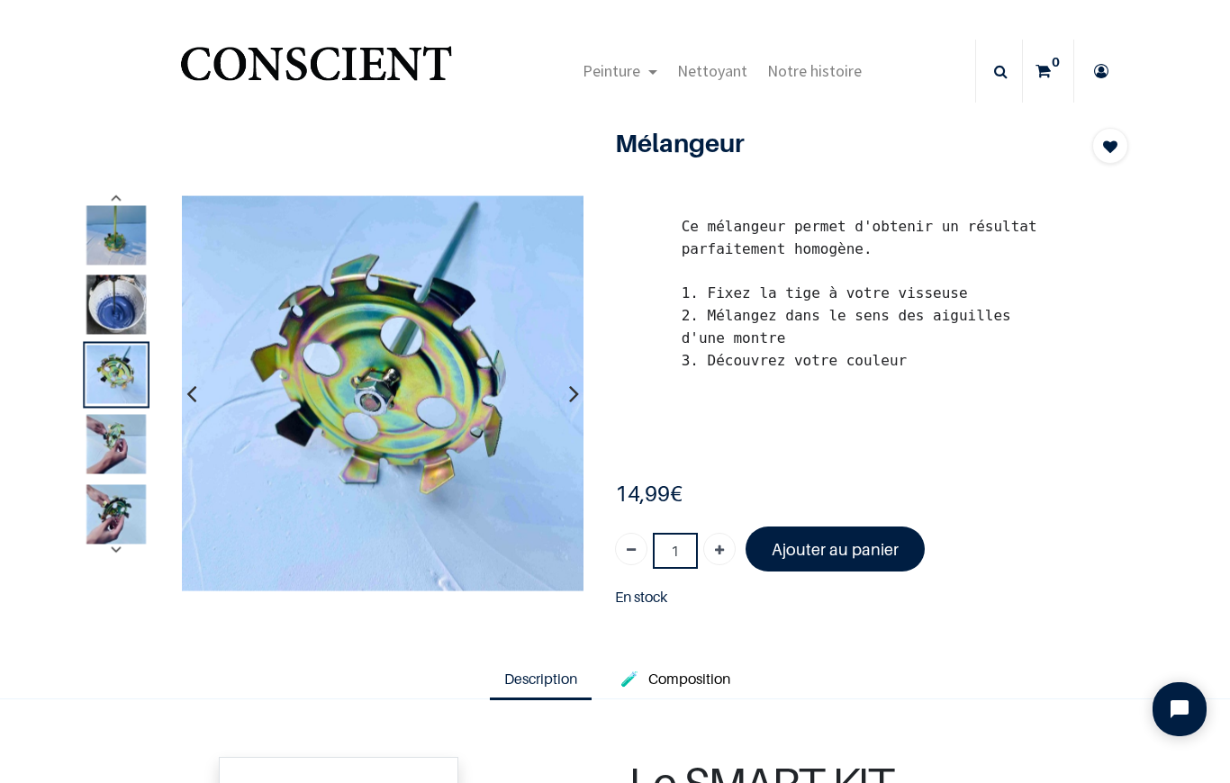
click at [847, 557] on font "Ajouter au panier" at bounding box center [835, 549] width 127 height 19
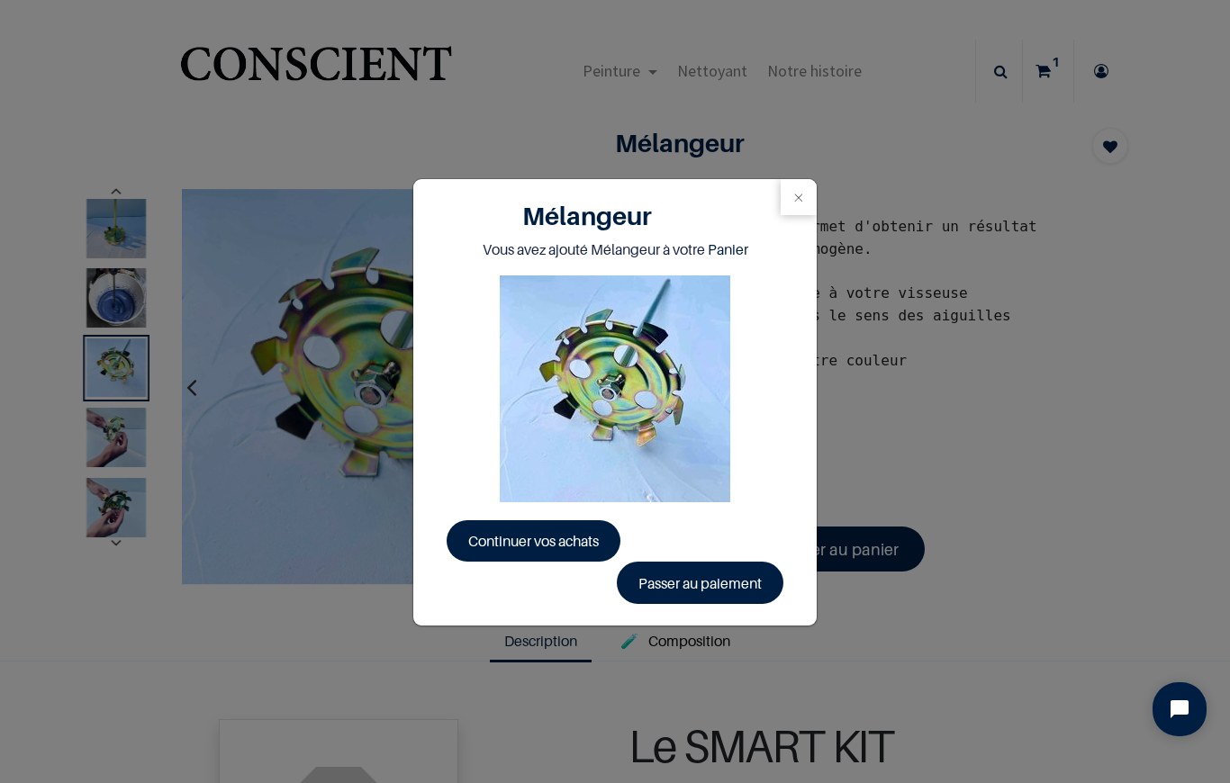
click at [584, 541] on span "Continuer vos achats" at bounding box center [533, 541] width 131 height 18
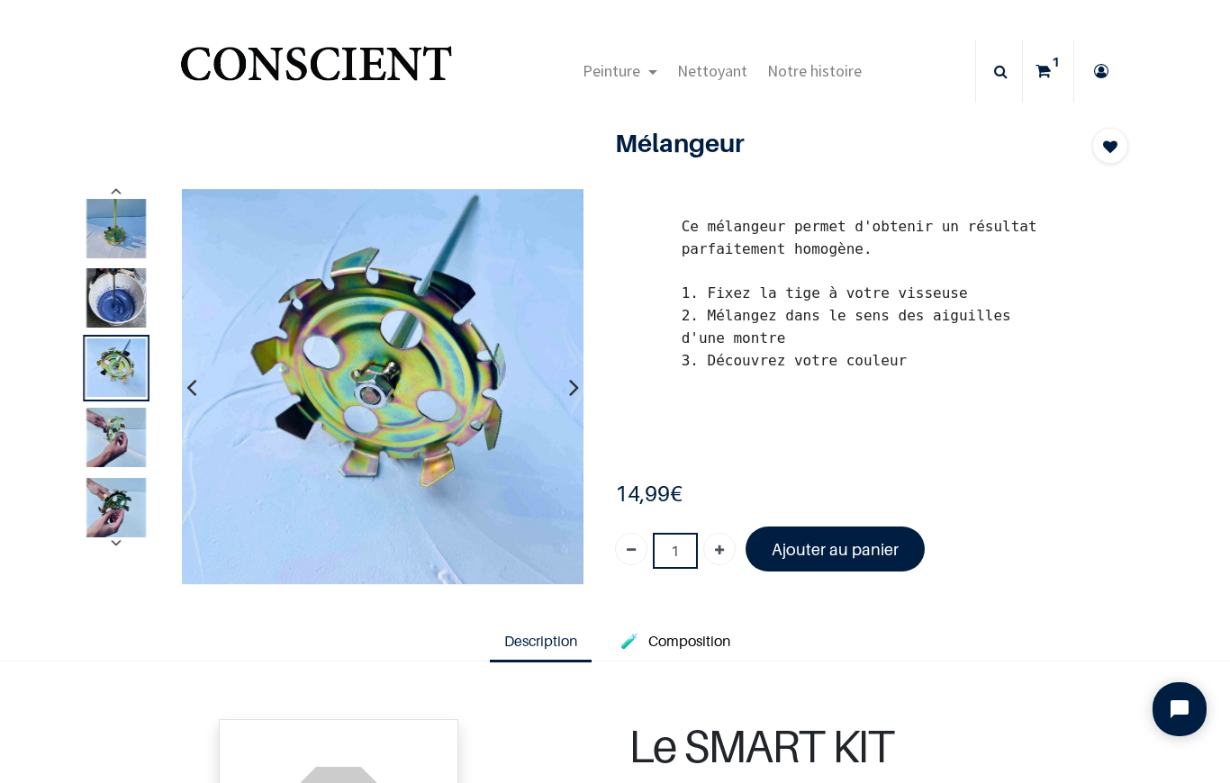
click at [572, 386] on icon "button" at bounding box center [574, 387] width 10 height 49
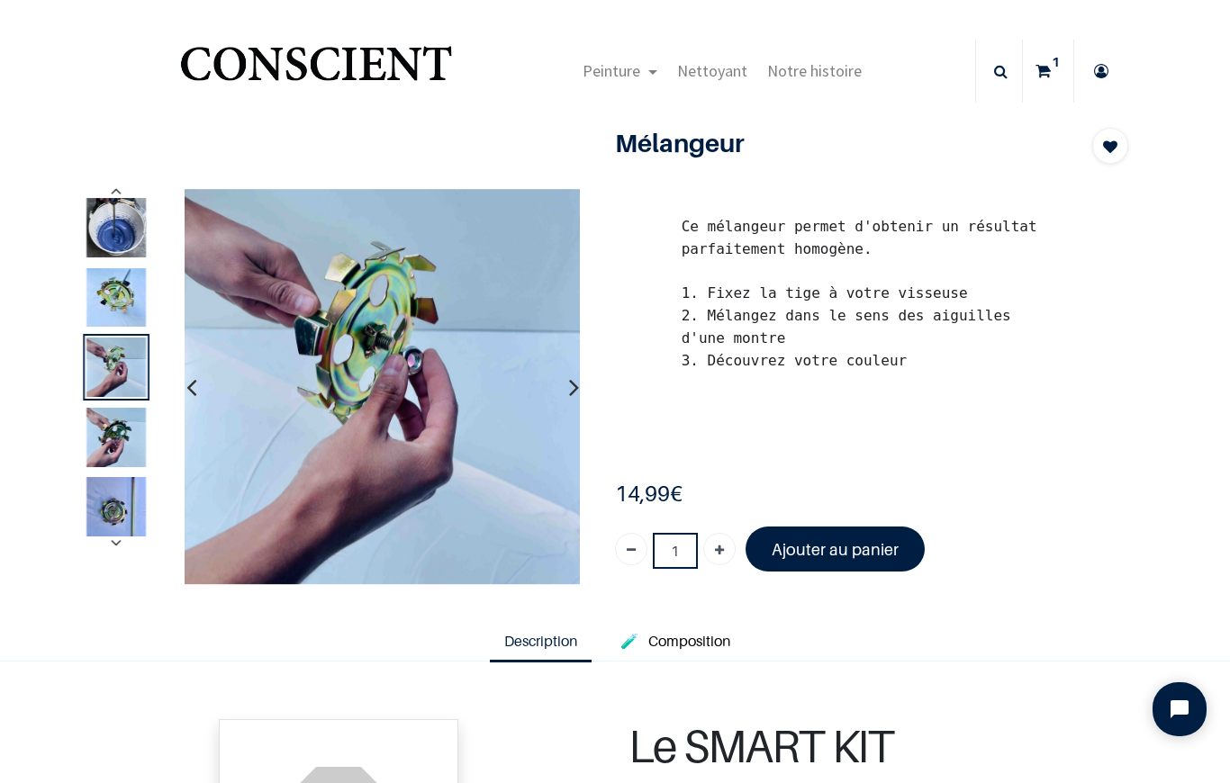
click at [558, 381] on img at bounding box center [382, 387] width 396 height 396
click at [562, 388] on button "button" at bounding box center [574, 387] width 28 height 67
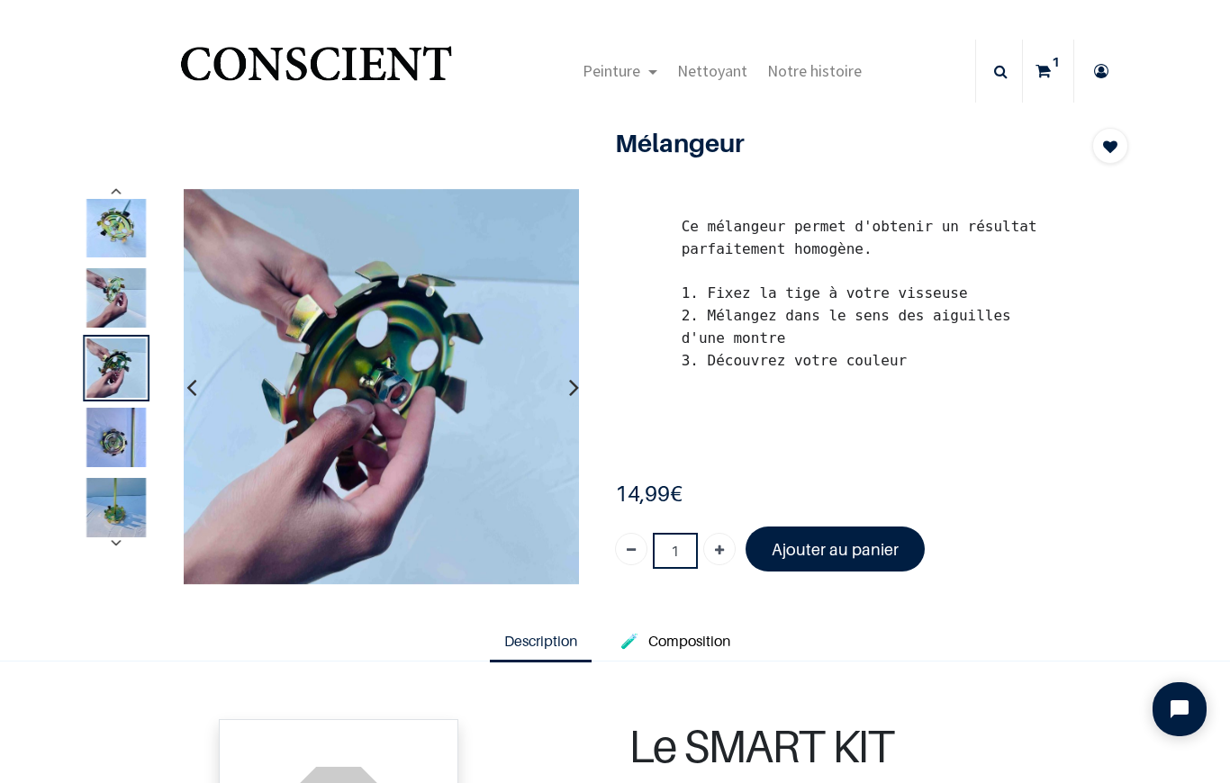
click at [570, 384] on icon "button" at bounding box center [574, 387] width 10 height 49
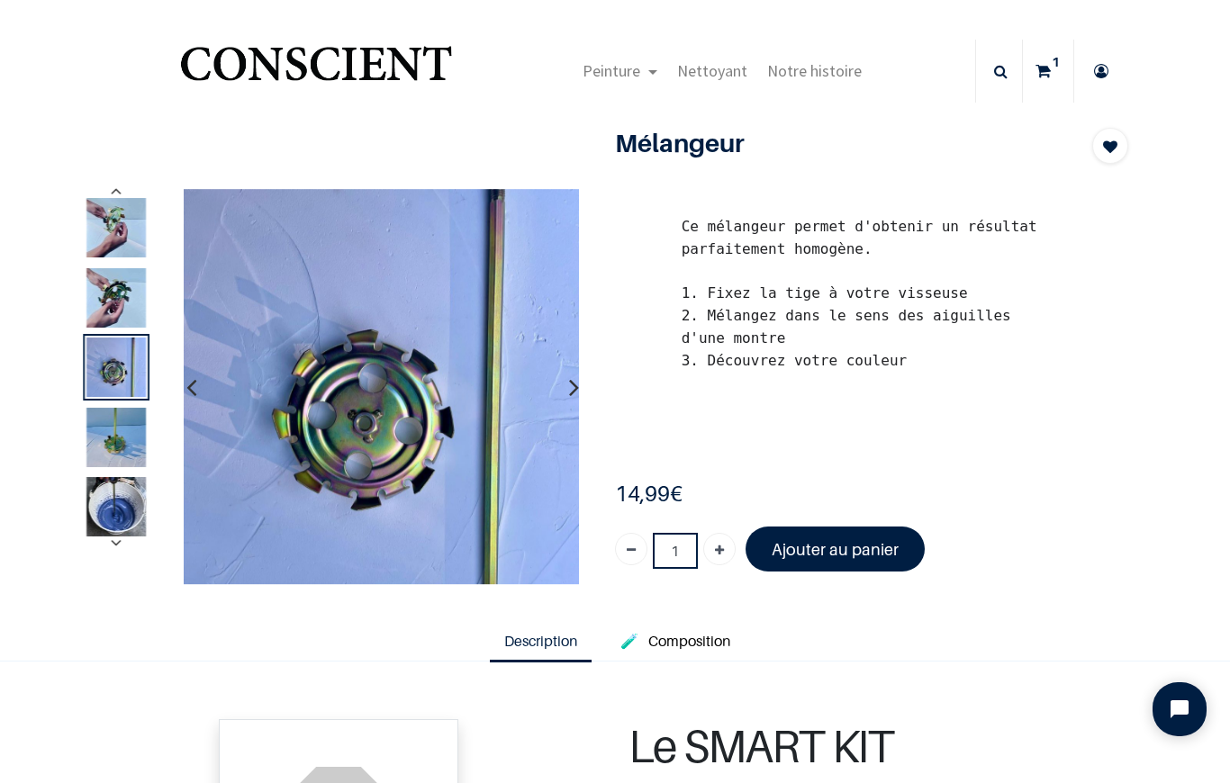
click at [564, 388] on button "button" at bounding box center [574, 387] width 28 height 67
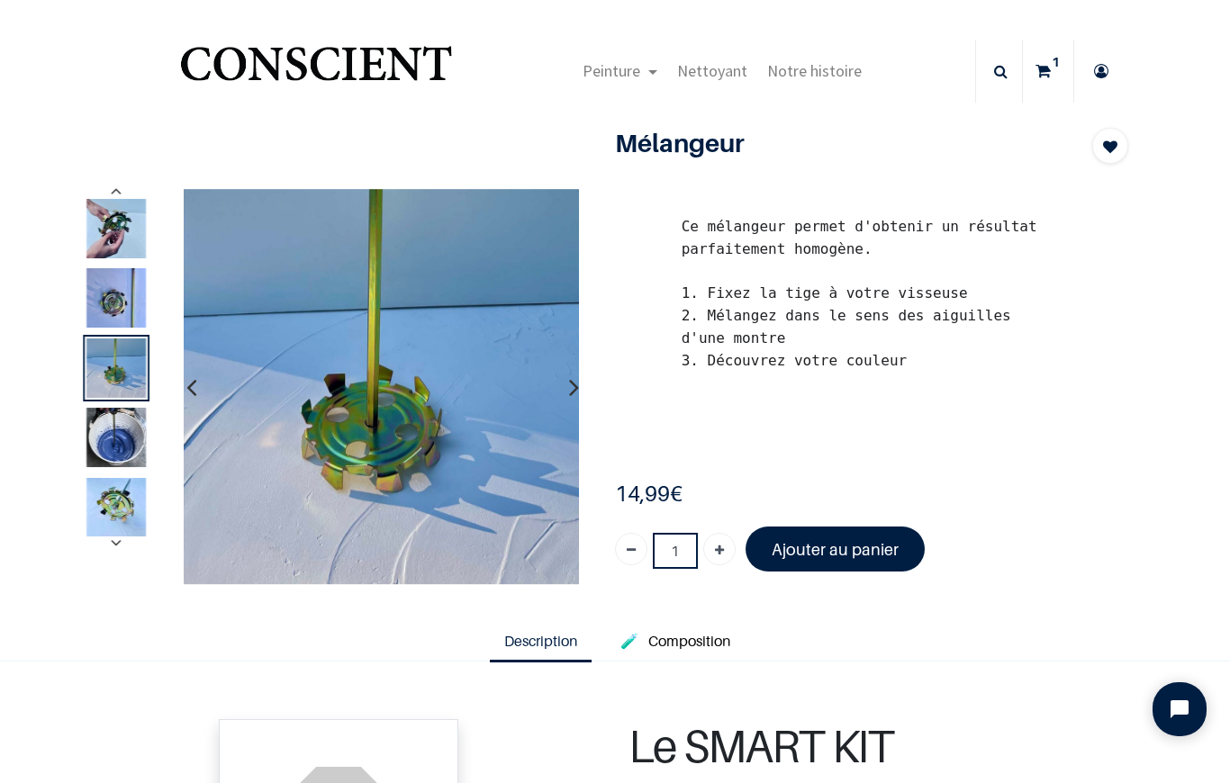
click at [562, 390] on button "button" at bounding box center [574, 387] width 28 height 67
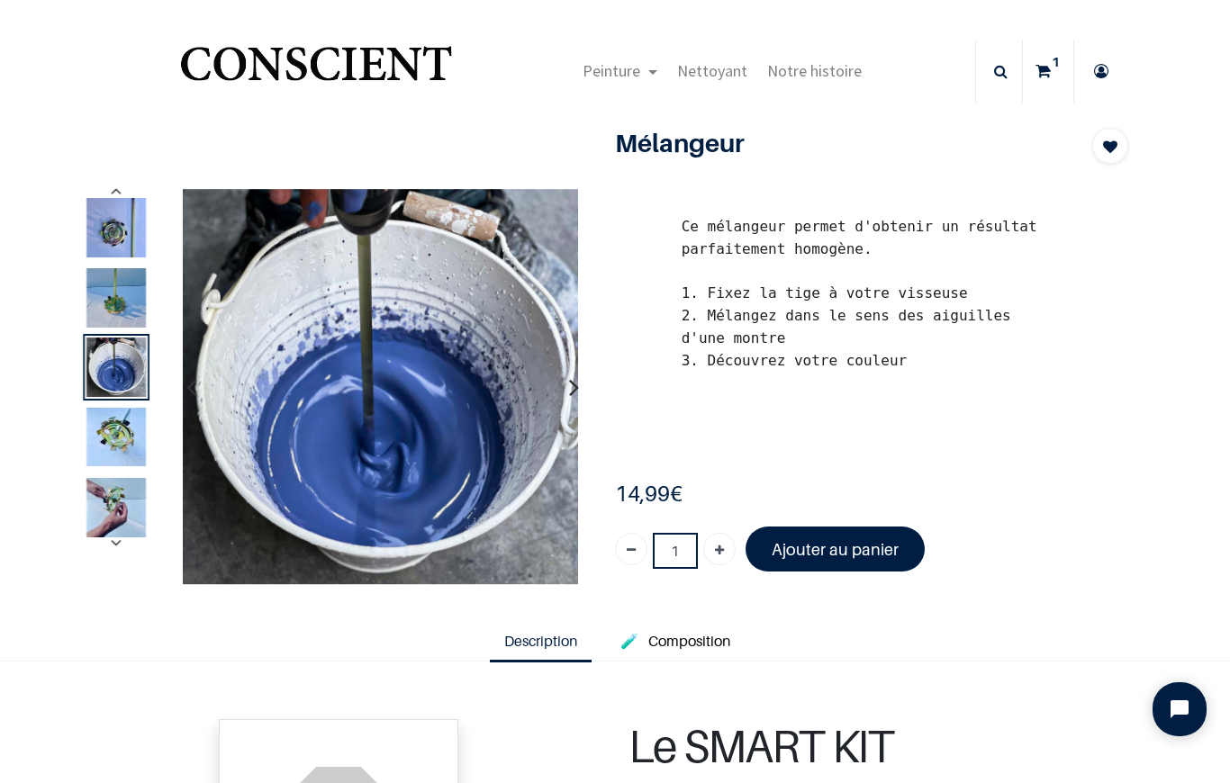
click at [569, 383] on icon "button" at bounding box center [574, 387] width 10 height 49
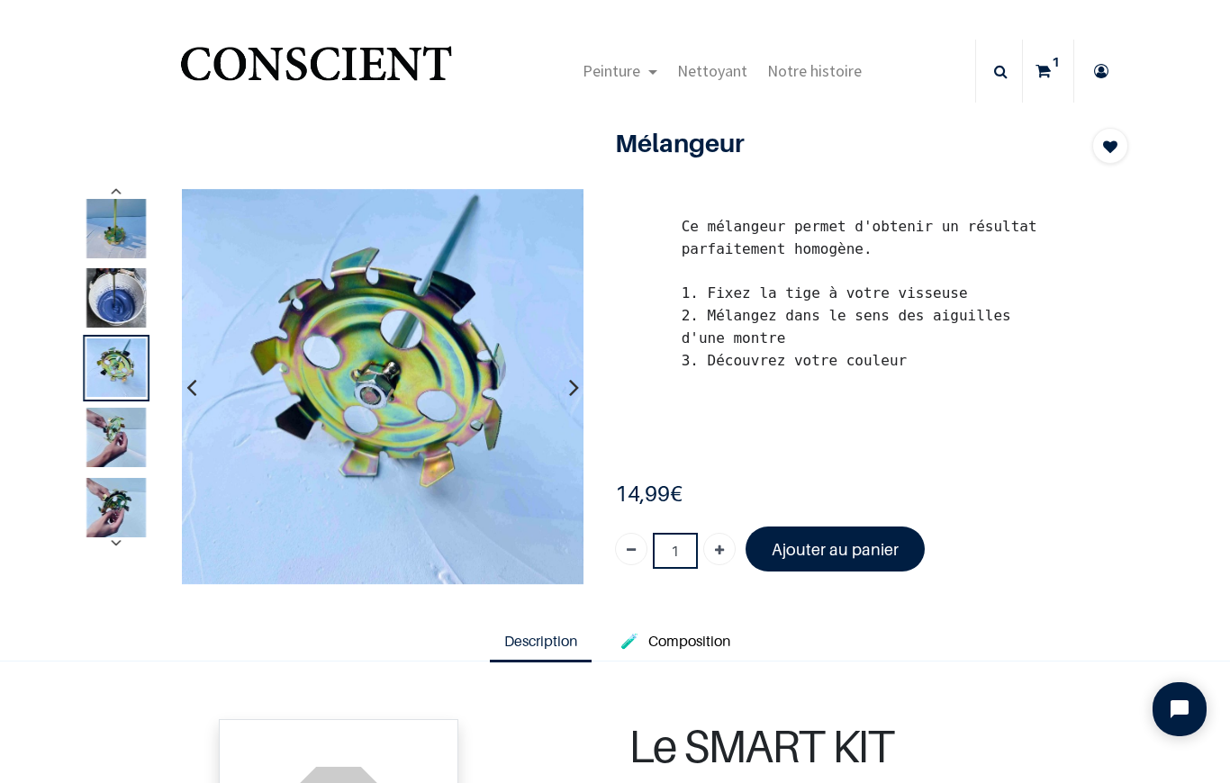
click at [573, 382] on icon "button" at bounding box center [574, 387] width 10 height 49
